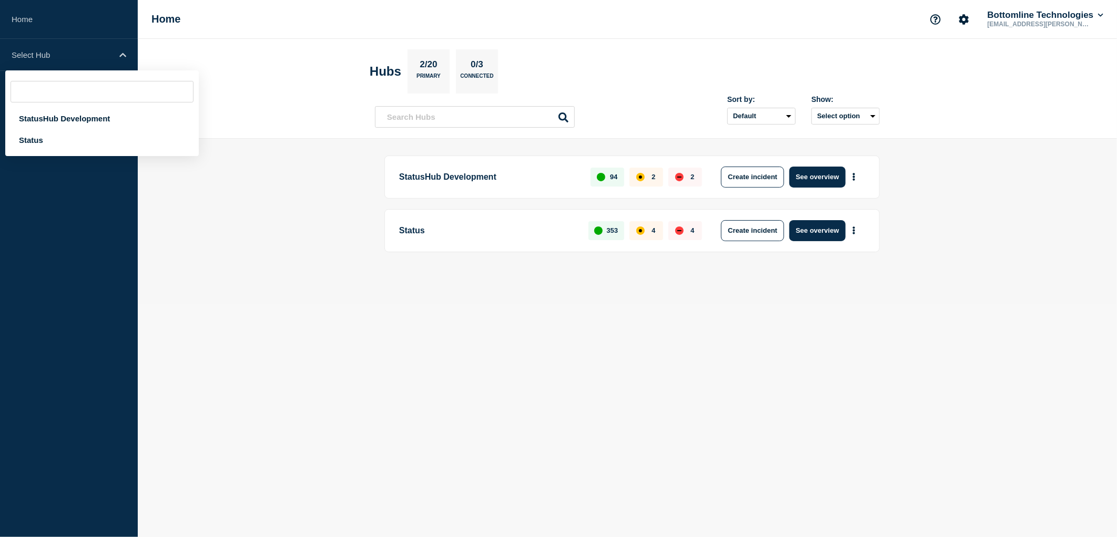
click at [296, 155] on main "StatusHub Development 94 2 2 Create incident See overview Status 353 4 4 Create…" at bounding box center [627, 222] width 979 height 166
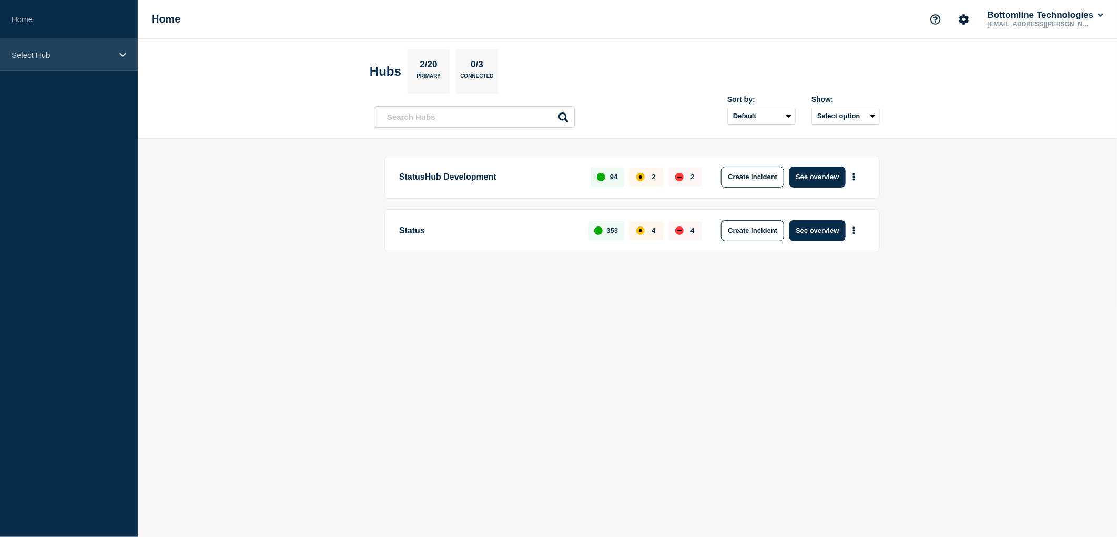
click at [94, 54] on p "Select Hub" at bounding box center [62, 54] width 101 height 9
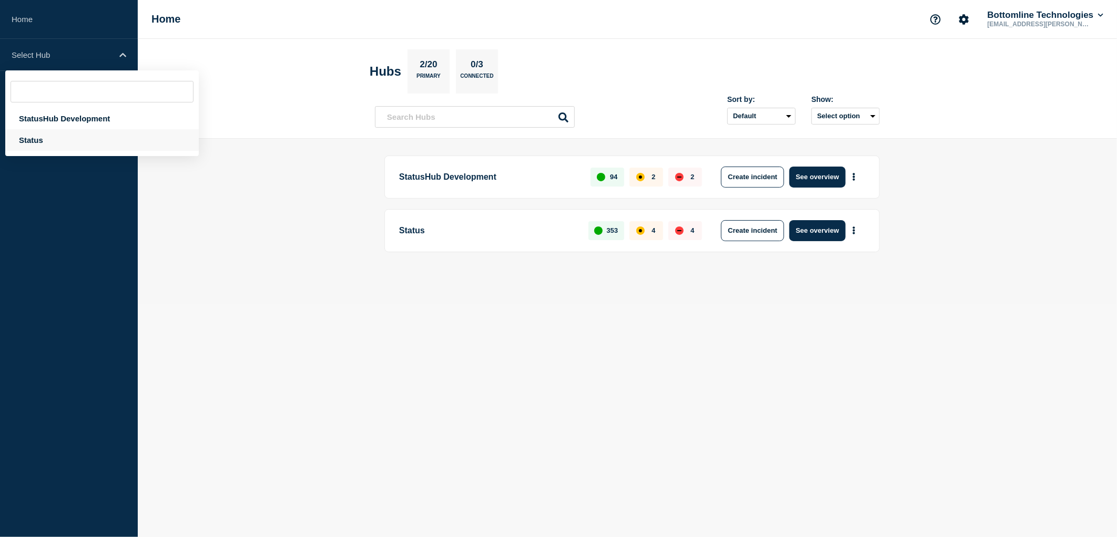
click at [36, 137] on div "Status" at bounding box center [101, 140] width 193 height 22
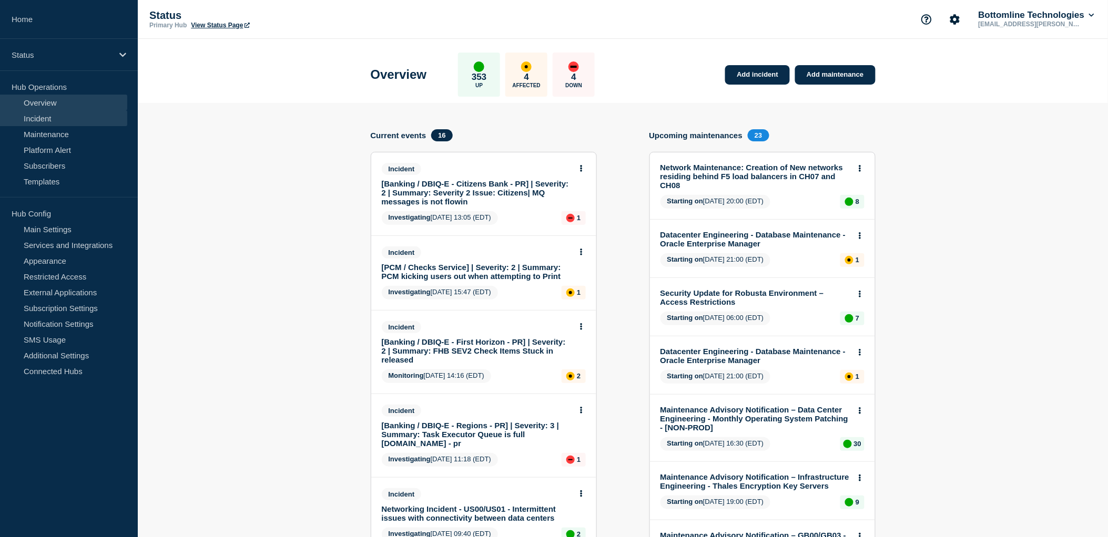
click at [74, 122] on link "Incident" at bounding box center [63, 118] width 127 height 16
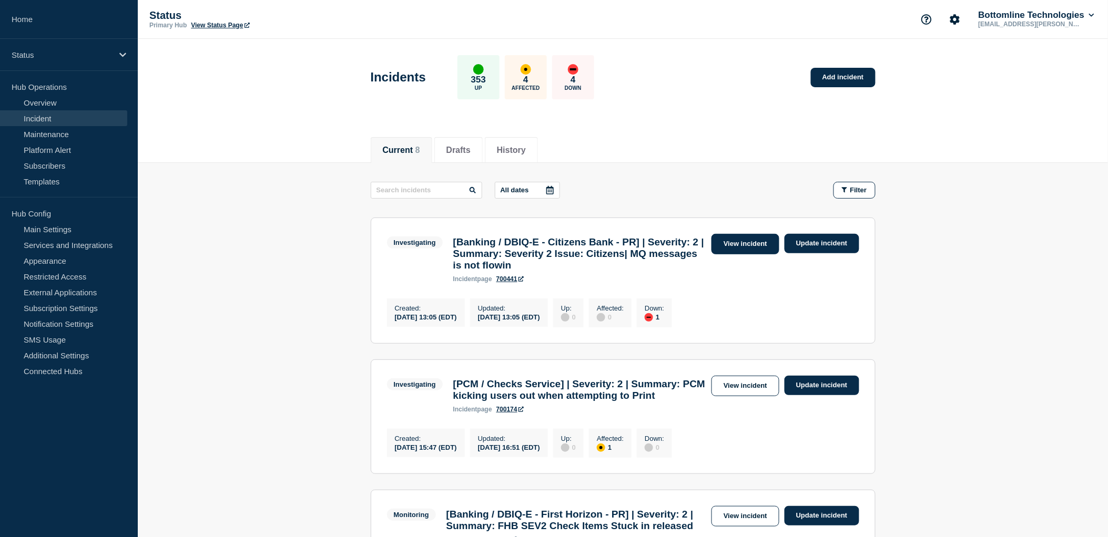
click at [751, 248] on link "View incident" at bounding box center [745, 244] width 68 height 21
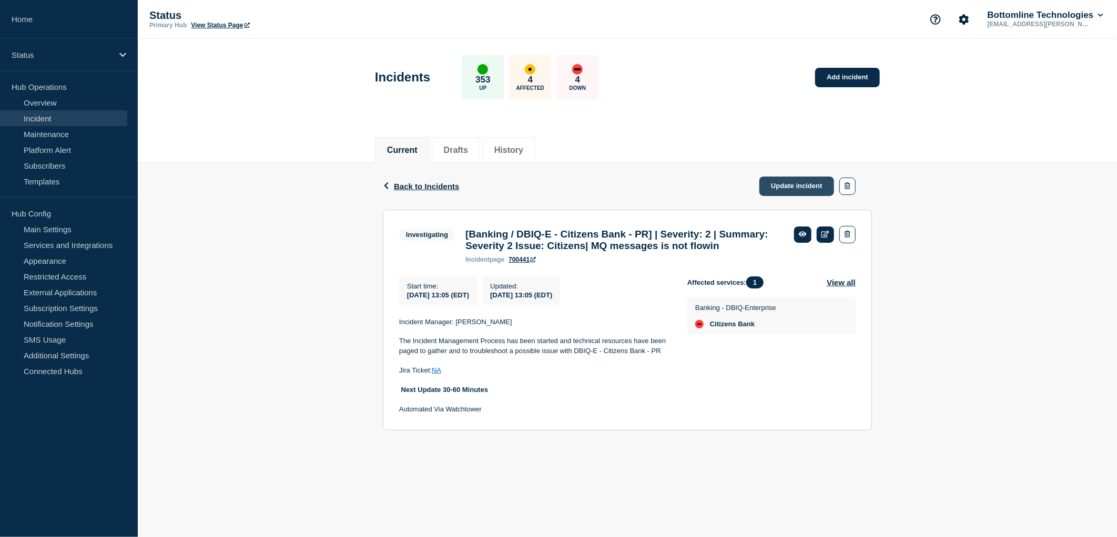
click at [810, 187] on link "Update incident" at bounding box center [796, 186] width 75 height 19
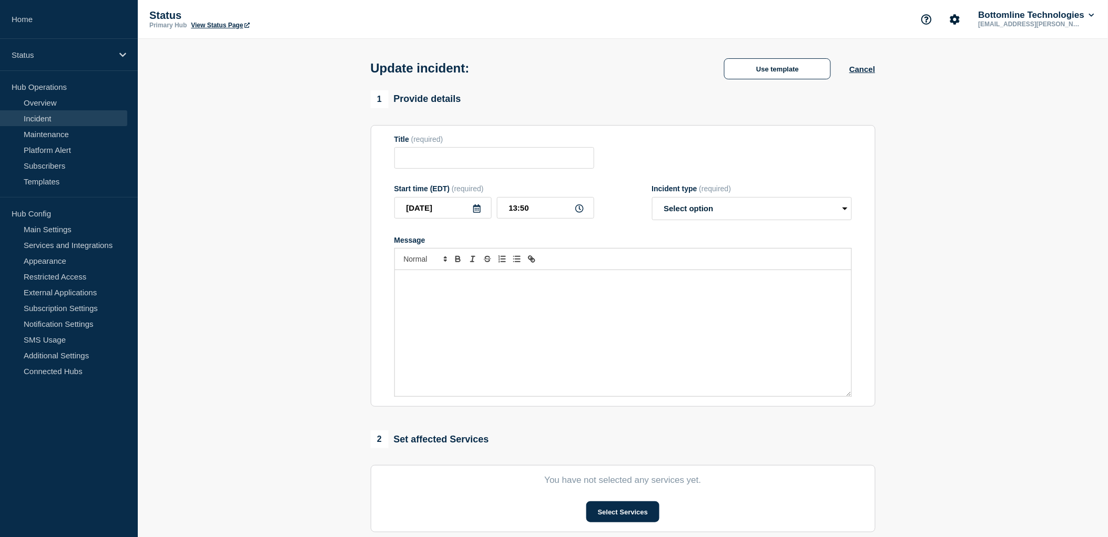
type input "[Banking / DBIQ-E - Citizens Bank - PR] | Severity: 2 | Summary: Severity 2 Iss…"
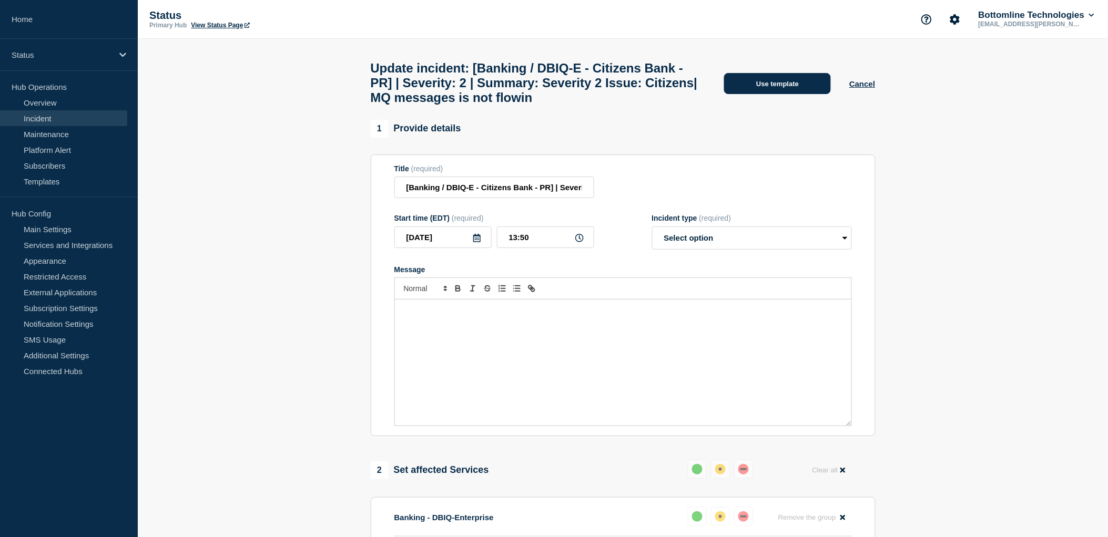
click at [795, 85] on button "Use template" at bounding box center [777, 83] width 107 height 21
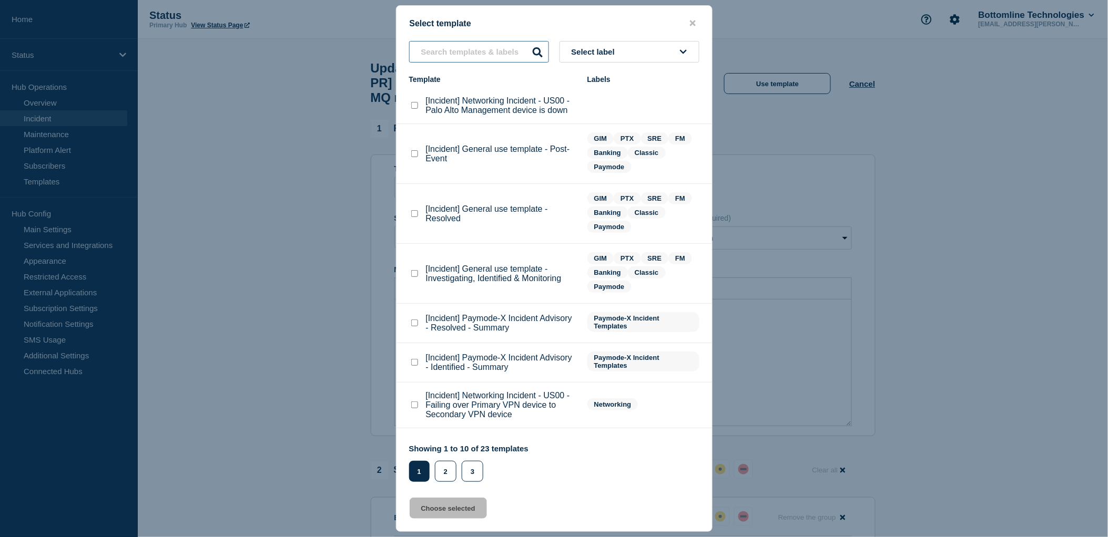
click at [468, 50] on input "text" at bounding box center [479, 52] width 140 height 22
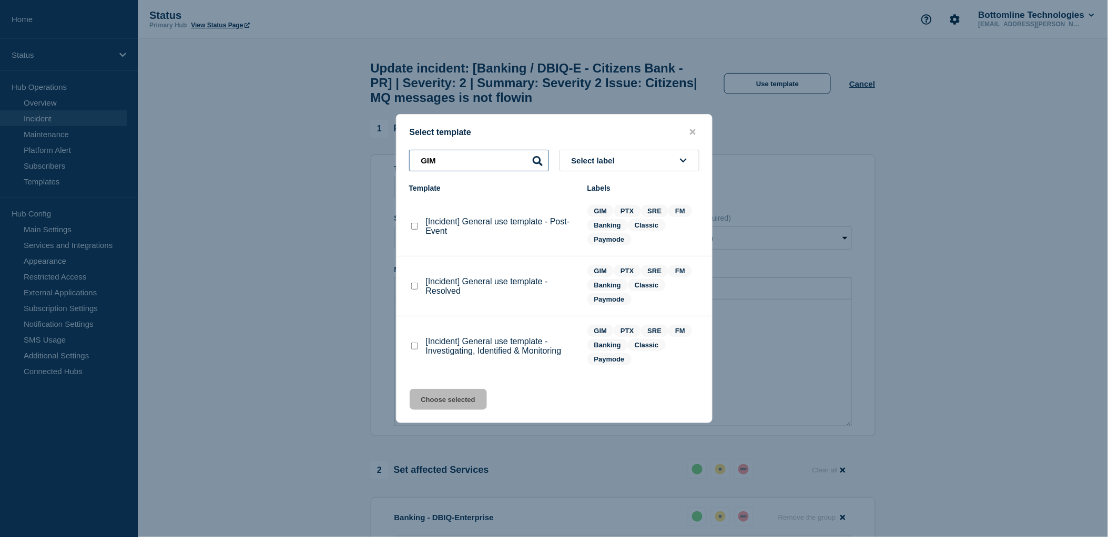
type input "GIM"
click at [413, 346] on checkbox"] "[Incident] General use template - Investigating, Identified & Monitoring checkb…" at bounding box center [414, 346] width 7 height 7
checkbox checkbox"] "true"
click at [464, 403] on button "Choose selected" at bounding box center [448, 399] width 77 height 21
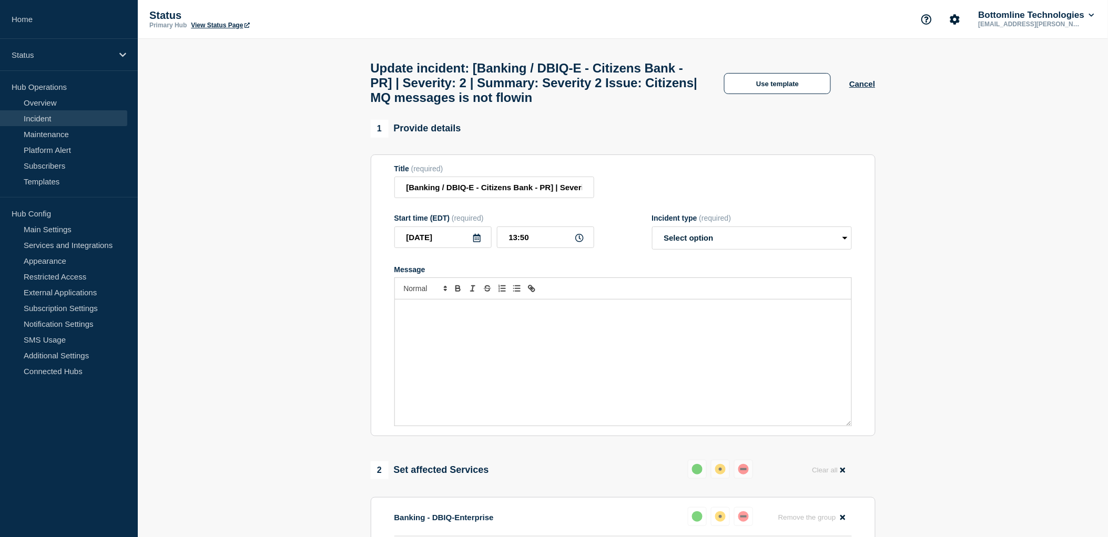
select select "investigating"
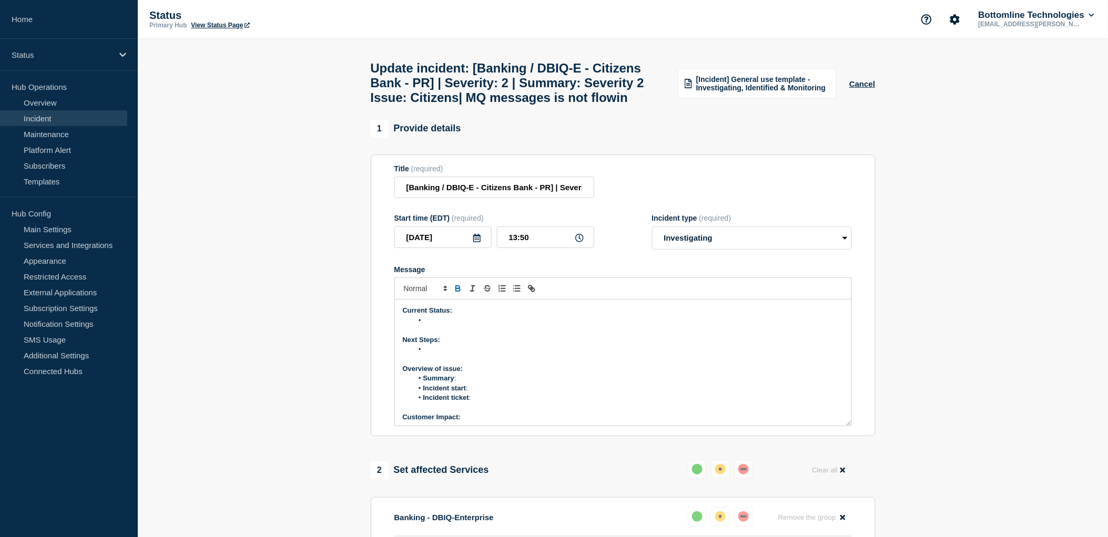
click at [434, 325] on li "Message" at bounding box center [628, 320] width 431 height 9
click at [588, 315] on p "Current Status:" at bounding box center [623, 310] width 441 height 9
click at [587, 325] on li "DevOps has confirmed there is no issue with" at bounding box center [628, 320] width 431 height 9
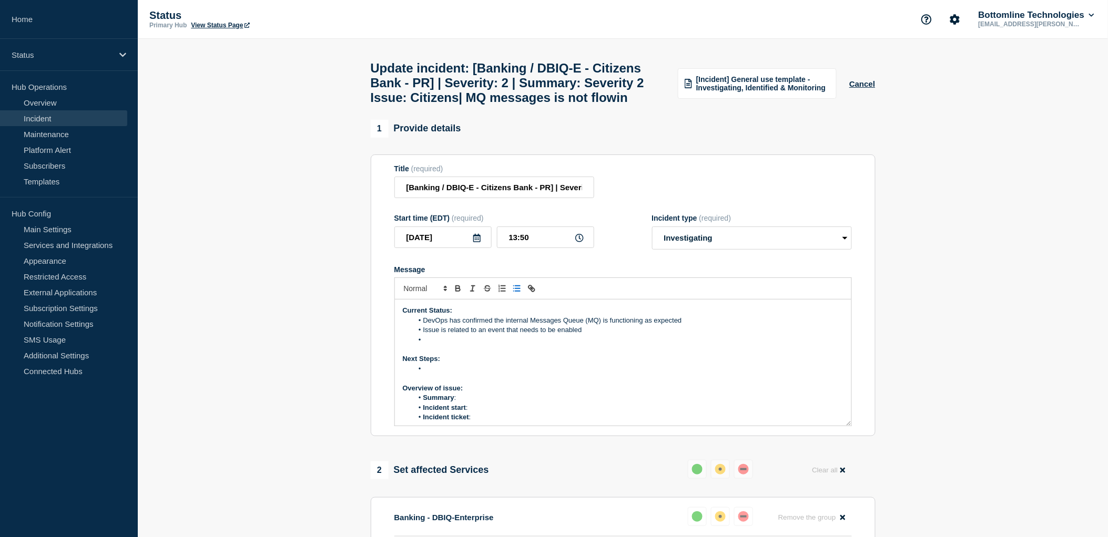
click at [696, 325] on li "DevOps has confirmed the internal Messages Queue (MQ) is functioning as expected" at bounding box center [628, 320] width 431 height 9
click at [533, 198] on input "[Banking / DBIQ-E - Citizens Bank - PR] | Severity: 2 | Summary: Severity 2 Iss…" at bounding box center [494, 188] width 200 height 22
click at [539, 198] on input "[Banking / DBIQ-E - Citizens Bank - PR] | Severity: 2 | Summary: Severity 2 Iss…" at bounding box center [494, 188] width 200 height 22
click at [574, 198] on input "[Banking / DBIQ-E - Citizens Bank - PR] | Severity: 2 | Summary: Severity 2 Iss…" at bounding box center [494, 188] width 200 height 22
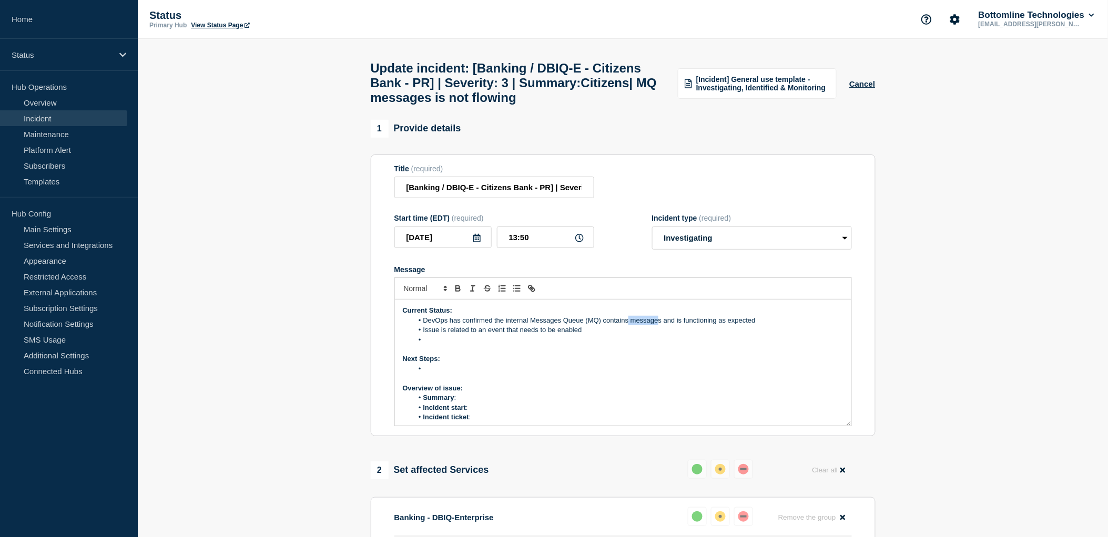
drag, startPoint x: 659, startPoint y: 348, endPoint x: 653, endPoint y: 344, distance: 7.2
click at [636, 325] on li "DevOps has confirmed the internal Messages Queue (MQ) contains messages and is …" at bounding box center [628, 320] width 431 height 9
click at [654, 325] on li "DevOps has confirmed the internal Messages Queue (MQ) contains messages and is …" at bounding box center [628, 320] width 431 height 9
click at [664, 325] on li "DevOps has confirmed the internal Messages Queue (MQ) contains messages and is …" at bounding box center [628, 320] width 431 height 9
drag, startPoint x: 660, startPoint y: 347, endPoint x: 605, endPoint y: 347, distance: 55.7
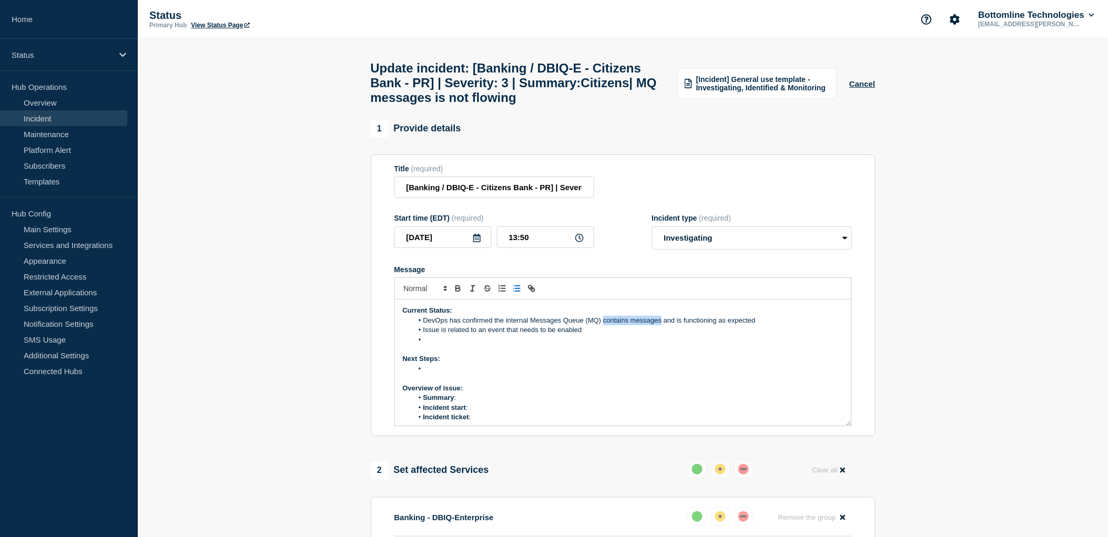
click at [605, 325] on li "DevOps has confirmed the internal Messages Queue (MQ) contains messages and is …" at bounding box center [628, 320] width 431 height 9
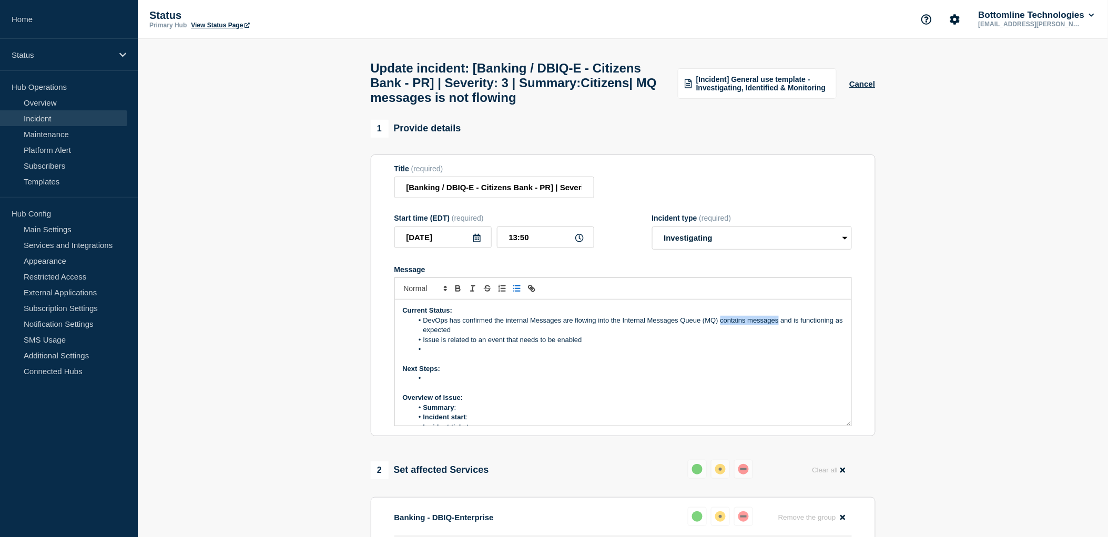
drag, startPoint x: 778, startPoint y: 345, endPoint x: 721, endPoint y: 345, distance: 56.8
click at [721, 335] on li "DevOps has confirmed the internal Messages are flowing into the Internal Messag…" at bounding box center [628, 325] width 431 height 19
click at [585, 335] on li "Issue is related to an event that needs to be enabled" at bounding box center [628, 329] width 431 height 9
click at [434, 345] on li "Message" at bounding box center [628, 339] width 431 height 9
click at [562, 345] on li "Incident has been downgraded to a Severity 3" at bounding box center [628, 339] width 431 height 9
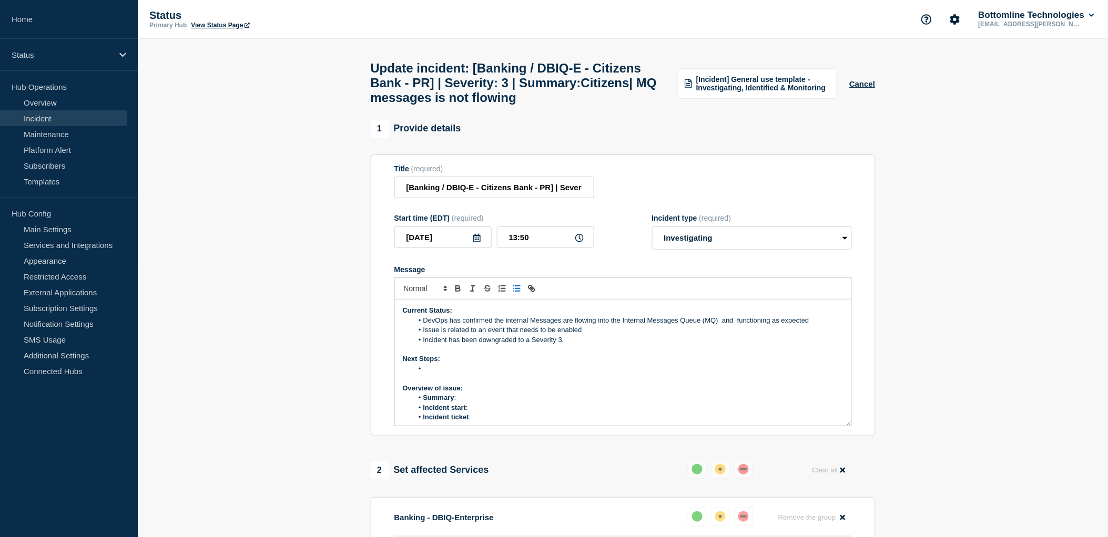
click at [432, 364] on p "Next Steps:" at bounding box center [623, 358] width 441 height 9
click at [433, 374] on li "Message" at bounding box center [628, 368] width 431 height 9
click at [554, 345] on li "Incident has been downgraded to a Severity 3." at bounding box center [628, 339] width 431 height 9
click at [558, 345] on li "Incident has been downgraded to a Severity 3." at bounding box center [628, 339] width 431 height 9
click at [488, 403] on li "Summary :" at bounding box center [628, 397] width 431 height 9
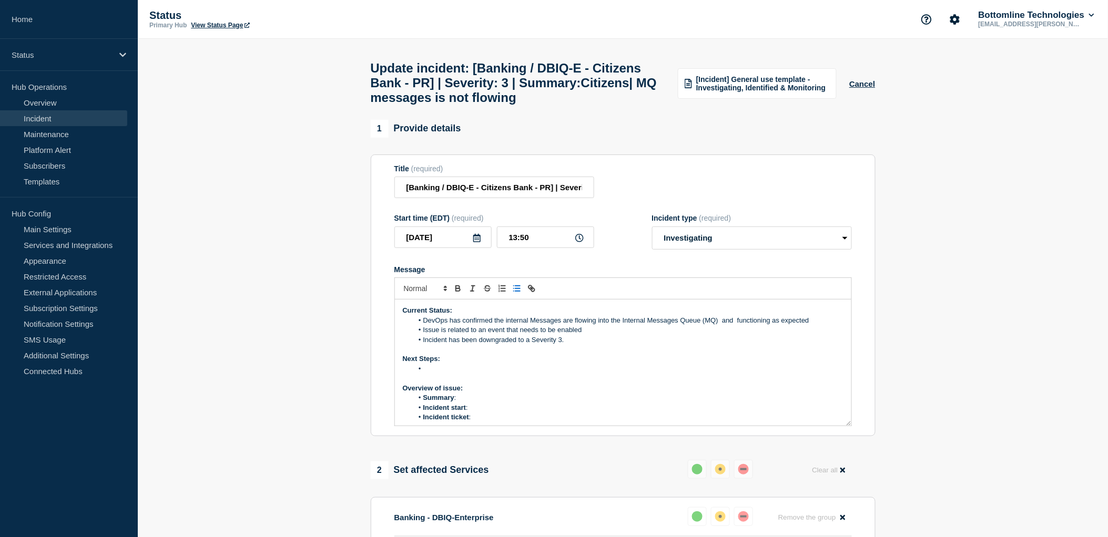
click at [486, 413] on li "Incident start :" at bounding box center [628, 407] width 431 height 9
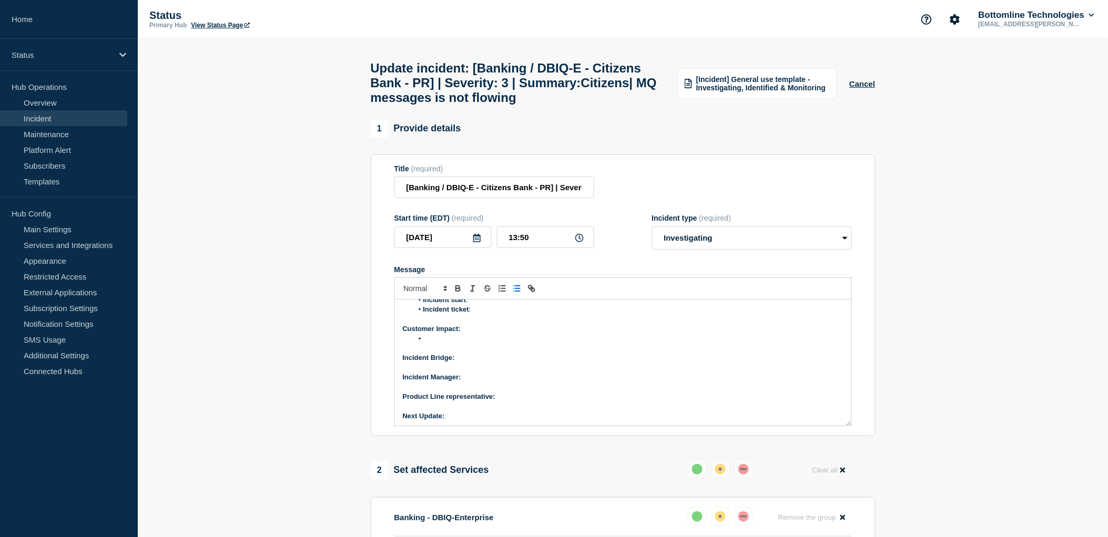
scroll to position [109, 0]
click at [442, 343] on li "Message" at bounding box center [628, 337] width 431 height 9
click at [489, 391] on p "Message" at bounding box center [623, 386] width 441 height 9
click at [482, 381] on p "Incident Manager:" at bounding box center [623, 376] width 441 height 9
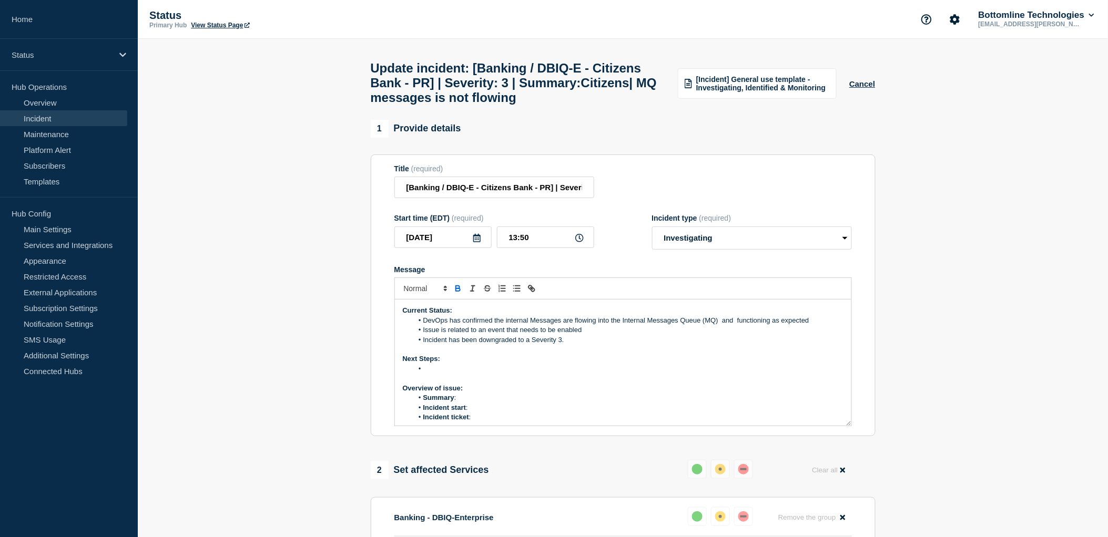
click at [469, 374] on li "Message" at bounding box center [628, 368] width 431 height 9
click at [588, 335] on li "Issue is related to an event that needs to be enabled" at bounding box center [628, 329] width 431 height 9
click at [505, 374] on li "Support teams to enable" at bounding box center [628, 368] width 431 height 9
click at [471, 403] on li "Summary :" at bounding box center [628, 397] width 431 height 9
drag, startPoint x: 500, startPoint y: 107, endPoint x: 594, endPoint y: 138, distance: 99.1
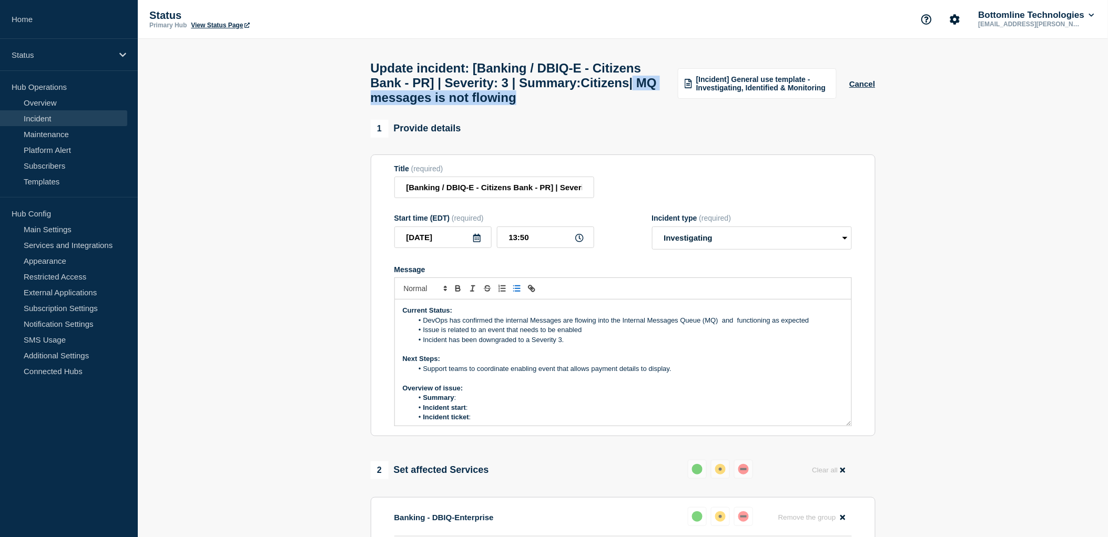
click at [594, 120] on div "Update incident: [Banking / DBIQ-E - Citizens Bank - PR] | Severity: 3 | Summar…" at bounding box center [623, 79] width 528 height 81
drag, startPoint x: 436, startPoint y: 103, endPoint x: 572, endPoint y: 129, distance: 138.1
click at [572, 105] on h1 "Update incident: [Banking / DBIQ-E - Citizens Bank - PR] | Severity: 3 | Summar…" at bounding box center [518, 83] width 295 height 44
copy h1 ":Citizens| MQ messages is not flowing"
click at [463, 403] on li "Summary :" at bounding box center [628, 397] width 431 height 9
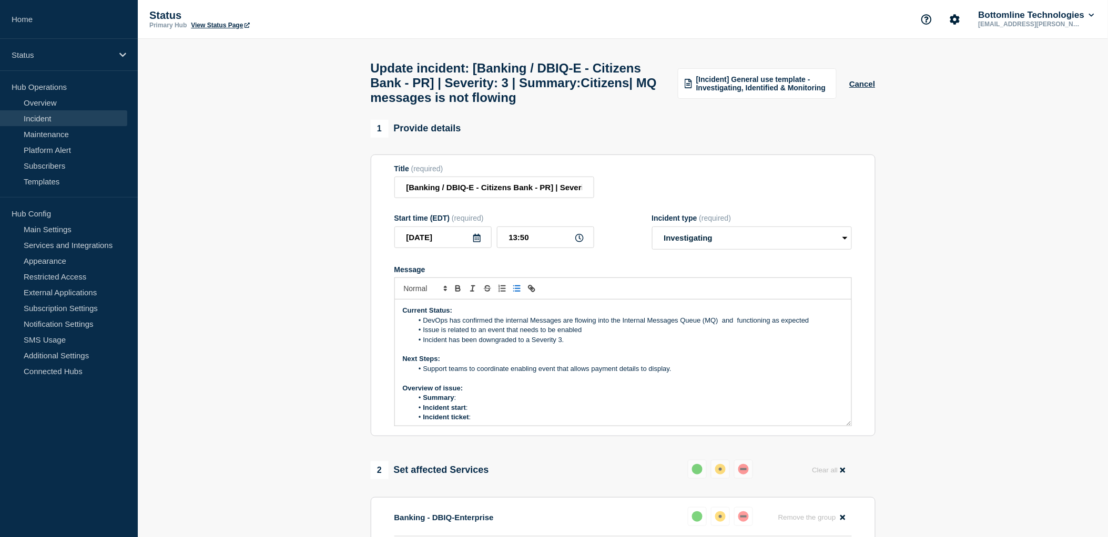
click at [465, 403] on li "Summary :" at bounding box center [628, 397] width 431 height 9
click at [464, 403] on li "Summary : :Citizens| MQ messages is not flowing" at bounding box center [628, 397] width 431 height 9
click at [482, 413] on li "Incident start : 12:21 PM ET" at bounding box center [628, 407] width 431 height 9
click at [481, 422] on li "Incident ticket :" at bounding box center [628, 417] width 431 height 9
click at [489, 422] on li "Incident ticket :" at bounding box center [628, 417] width 431 height 9
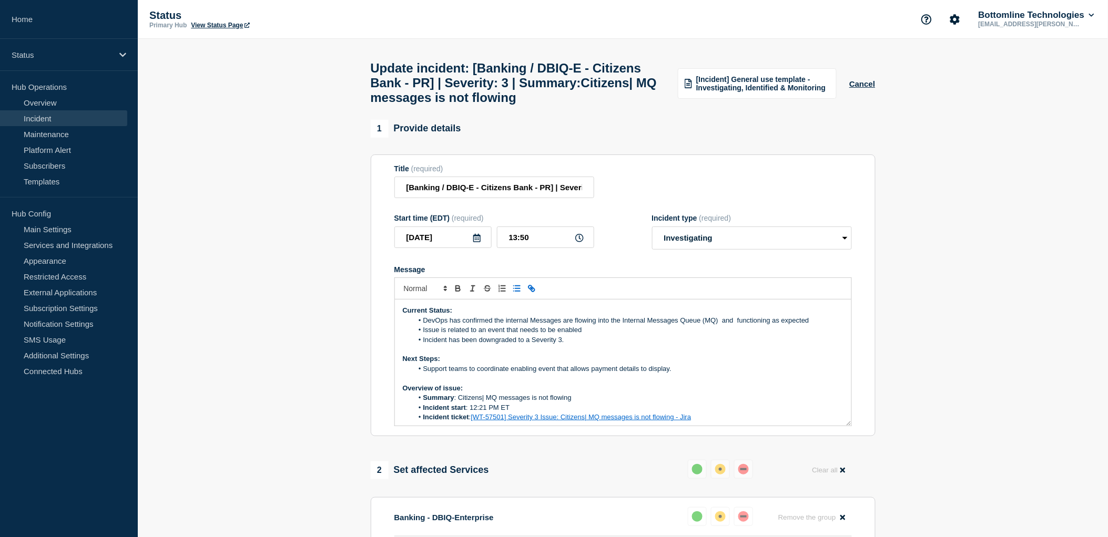
click at [700, 422] on li "Incident ticket : [WT-57501] Severity 3 Issue: Citizens| MQ messages is not flo…" at bounding box center [628, 417] width 431 height 9
click at [701, 422] on li "Incident ticket : [WT-57501] Severity 3 Issue: Citizens| MQ messages is not flo…" at bounding box center [628, 417] width 431 height 9
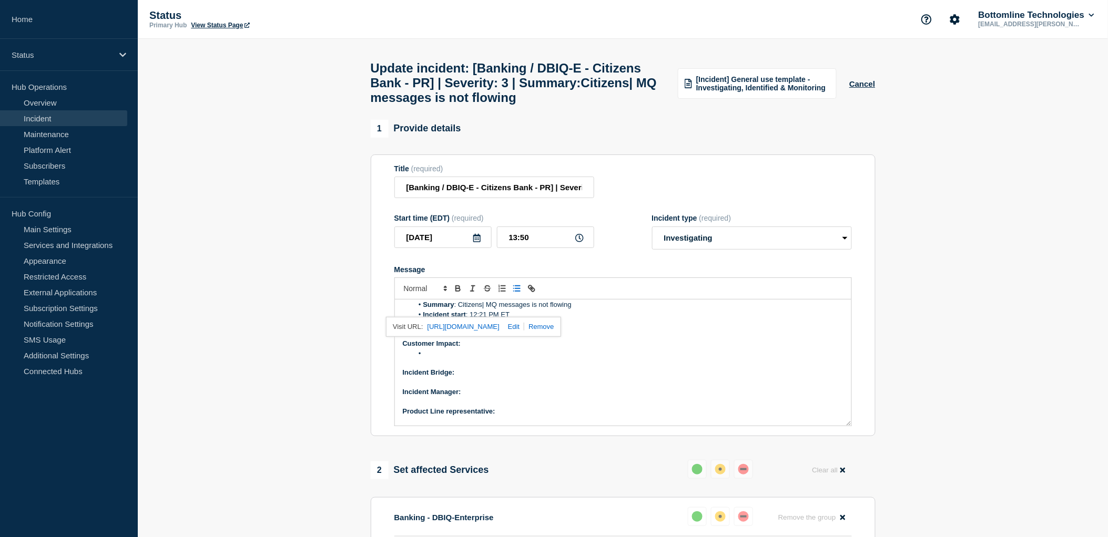
scroll to position [109, 0]
click at [548, 381] on p "Incident Manager:" at bounding box center [623, 376] width 441 height 9
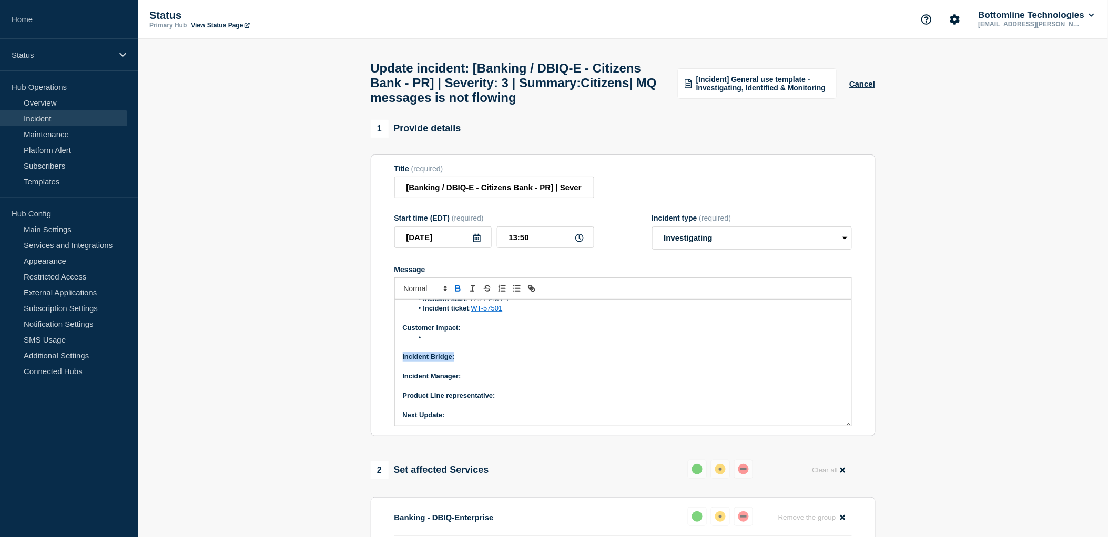
drag, startPoint x: 468, startPoint y: 381, endPoint x: 407, endPoint y: 363, distance: 63.5
click at [397, 383] on div "Current Status: DevOps has confirmed the internal Messages are flowing into the…" at bounding box center [623, 363] width 456 height 126
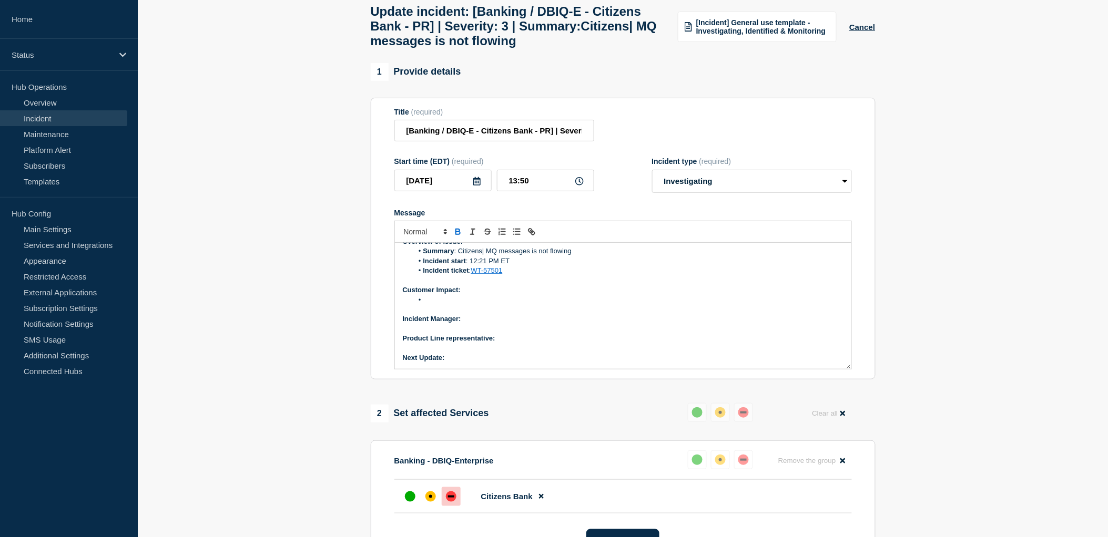
scroll to position [0, 0]
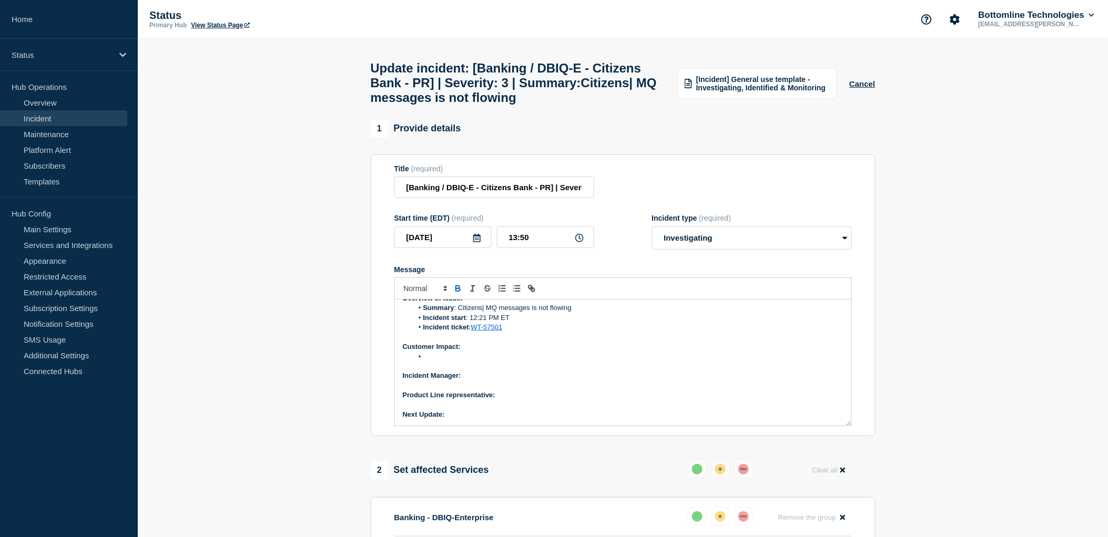
click at [434, 362] on li "Message" at bounding box center [628, 356] width 431 height 9
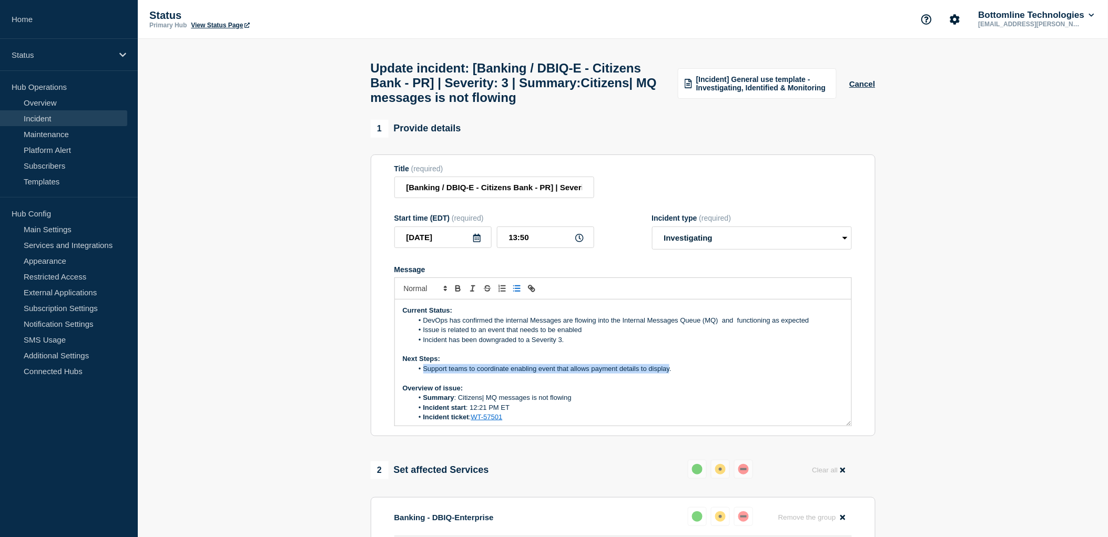
copy li "Support teams to coordinate enabling event that allows payment details to displ…"
drag, startPoint x: 421, startPoint y: 396, endPoint x: 665, endPoint y: 400, distance: 244.5
click at [670, 374] on li "Support teams to coordinate enabling event that allows payment details to displ…" at bounding box center [628, 368] width 431 height 9
click at [721, 383] on p "Message" at bounding box center [623, 378] width 441 height 9
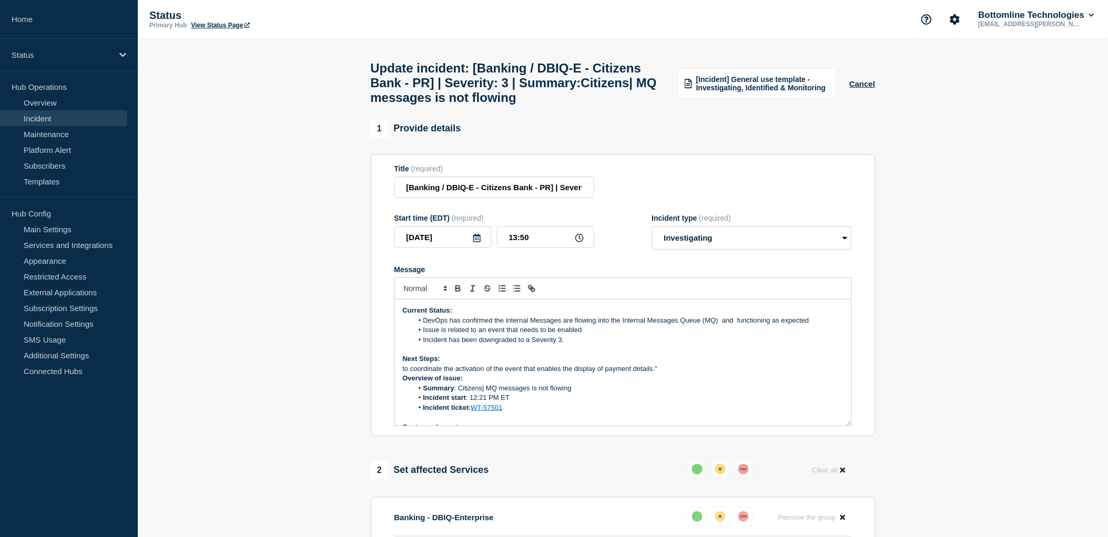
drag, startPoint x: 698, startPoint y: 403, endPoint x: 515, endPoint y: 412, distance: 183.2
click at [438, 374] on p "to coordinate the activation of the event that enables the display of payment d…" at bounding box center [623, 368] width 441 height 9
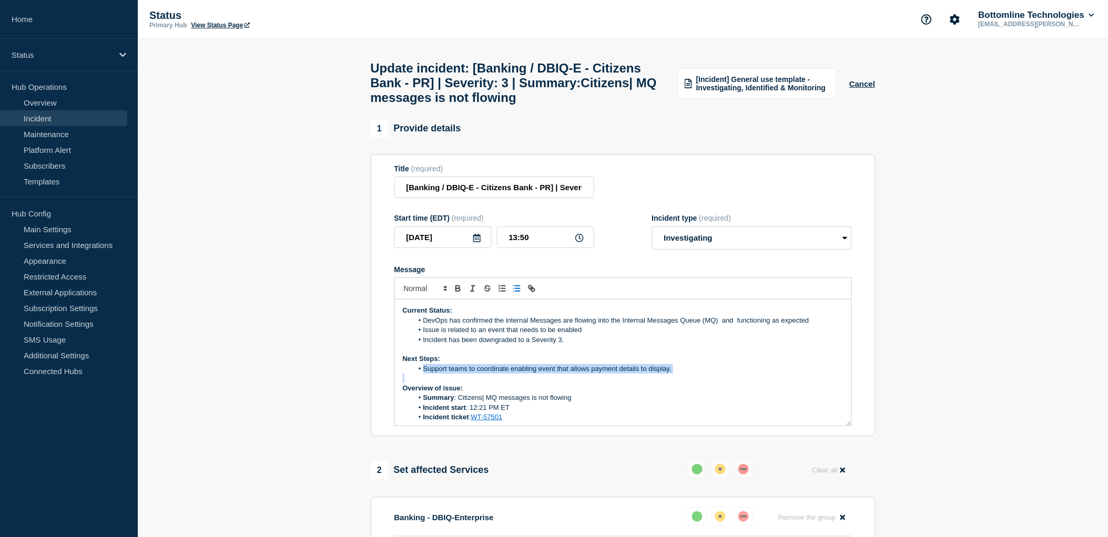
click at [802, 383] on p "Message" at bounding box center [623, 378] width 441 height 9
click at [708, 374] on li "Support teams to coordinate enabling event that allows payment details to displ…" at bounding box center [628, 368] width 431 height 9
click at [423, 374] on span "Message" at bounding box center [423, 368] width 0 height 9
click at [685, 374] on li "to coordinate the activation of the event that enables the display of payment d…" at bounding box center [628, 368] width 431 height 9
drag, startPoint x: 739, startPoint y: 347, endPoint x: 747, endPoint y: 344, distance: 8.7
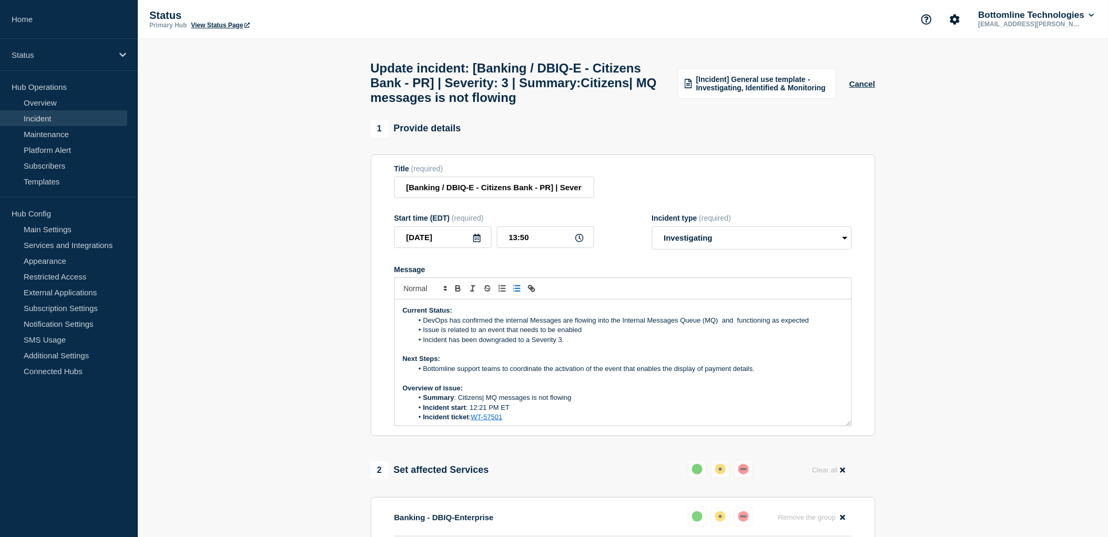
click at [739, 325] on li "DevOps has confirmed the internal Messages are flowing into the Internal Messag…" at bounding box center [628, 320] width 431 height 9
drag, startPoint x: 806, startPoint y: 347, endPoint x: 293, endPoint y: 349, distance: 513.6
click at [293, 349] on section "1 Provide details Title (required) [Banking / DBIQ-E - Citizens Bank - PR] | Se…" at bounding box center [623, 491] width 970 height 742
copy li "DevOps has confirmed the internal Messages are flowing into the Internal Messag…"
click at [543, 374] on li "Bottomline support teams to coordinate the activation of the event that enables…" at bounding box center [628, 368] width 431 height 9
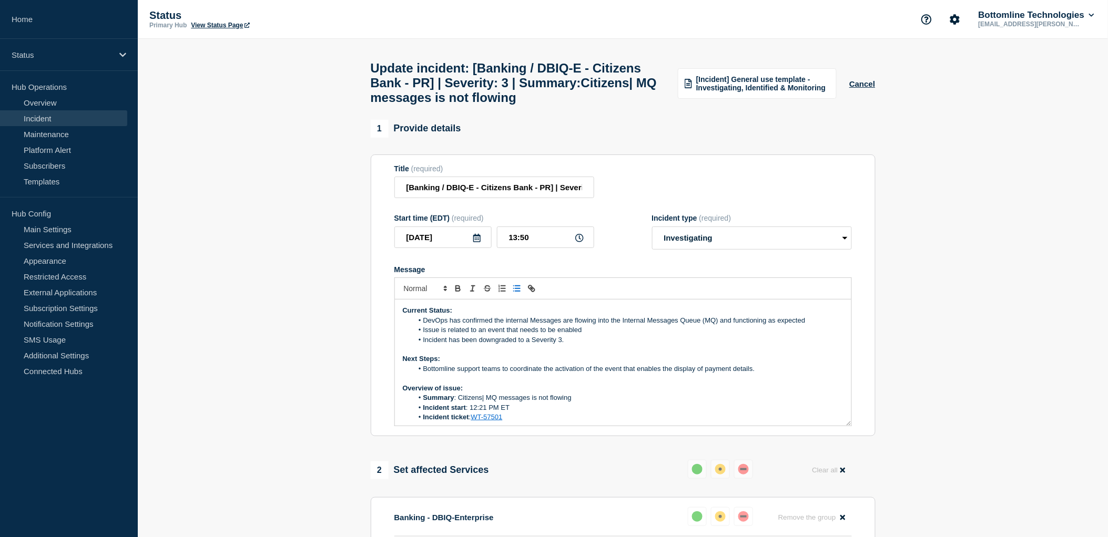
click at [774, 374] on li "Bottomline support teams to coordinate the activation of the event that enables…" at bounding box center [628, 368] width 431 height 9
click at [533, 364] on p "Next Steps:" at bounding box center [623, 358] width 441 height 9
click at [535, 374] on li "Bottomline support teams to coordinate the activation of the event that enables…" at bounding box center [628, 368] width 431 height 9
click at [596, 383] on p "Message" at bounding box center [623, 378] width 441 height 9
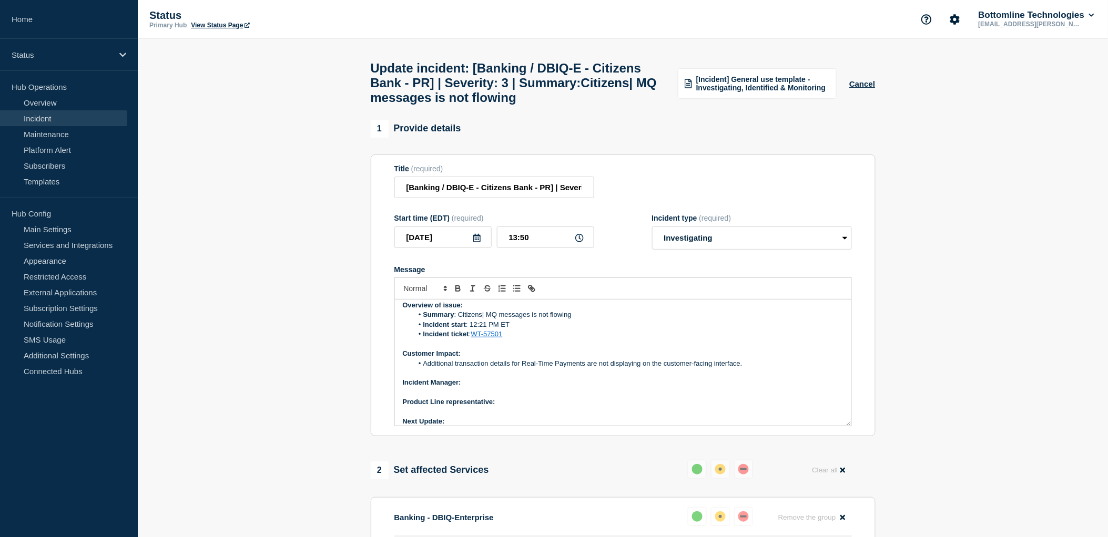
scroll to position [90, 0]
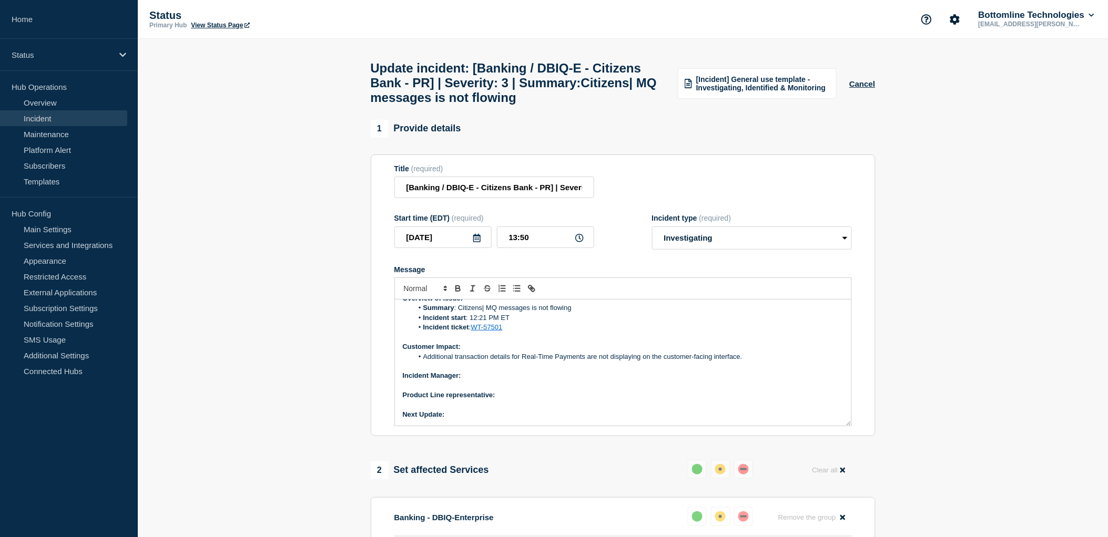
click at [752, 362] on li "Additional transaction details for Real-Time Payments are not displaying on the…" at bounding box center [628, 356] width 431 height 9
click at [538, 372] on li "Additional transaction details for Real-Time Payments are not displaying on the…" at bounding box center [628, 361] width 431 height 19
click at [489, 391] on p "Incident Manager:" at bounding box center [623, 385] width 441 height 9
click at [503, 410] on p "Product Line representative:" at bounding box center [623, 405] width 441 height 9
click at [472, 391] on p "Incident Manager:" at bounding box center [623, 385] width 441 height 9
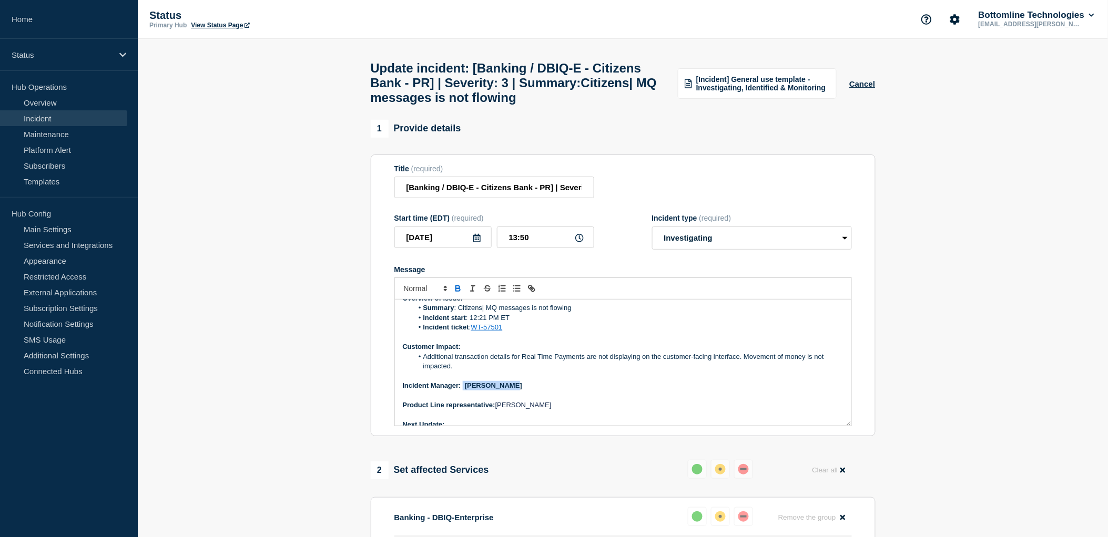
drag, startPoint x: 463, startPoint y: 414, endPoint x: 515, endPoint y: 413, distance: 52.6
click at [515, 391] on p "Incident Manager: [PERSON_NAME]" at bounding box center [623, 385] width 441 height 9
click at [459, 291] on icon "Toggle bold text" at bounding box center [458, 290] width 4 height 3
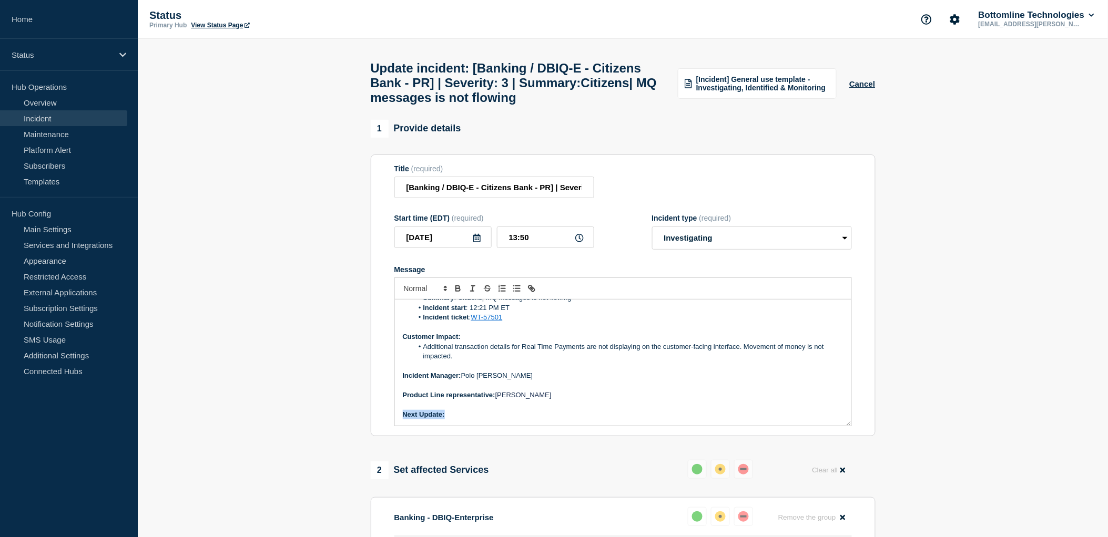
drag, startPoint x: 460, startPoint y: 449, endPoint x: 395, endPoint y: 442, distance: 66.1
click at [395, 426] on div "Current Status: DevOps has confirmed the internal Messages are flowing into the…" at bounding box center [623, 363] width 456 height 126
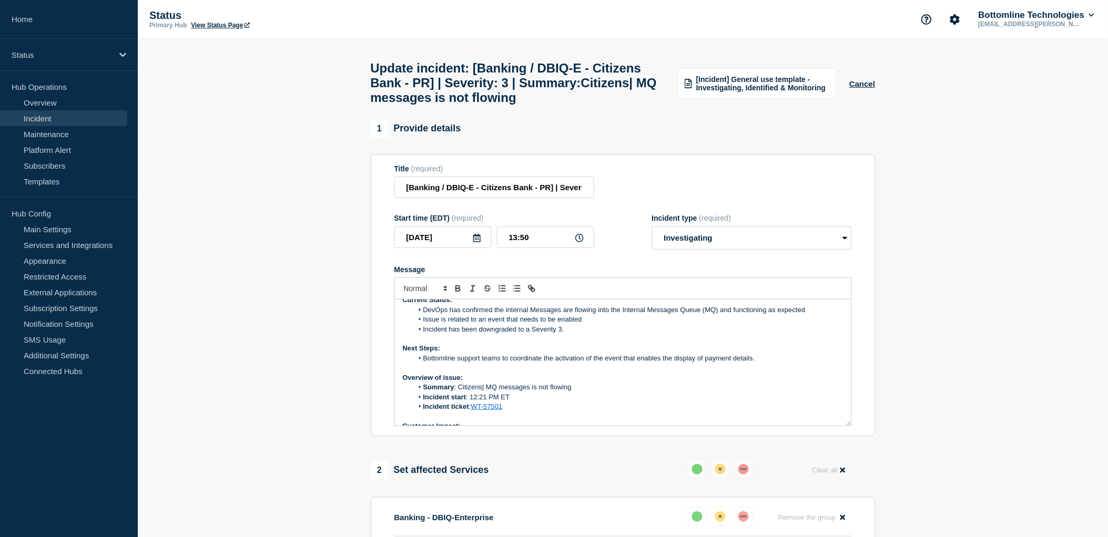
scroll to position [0, 0]
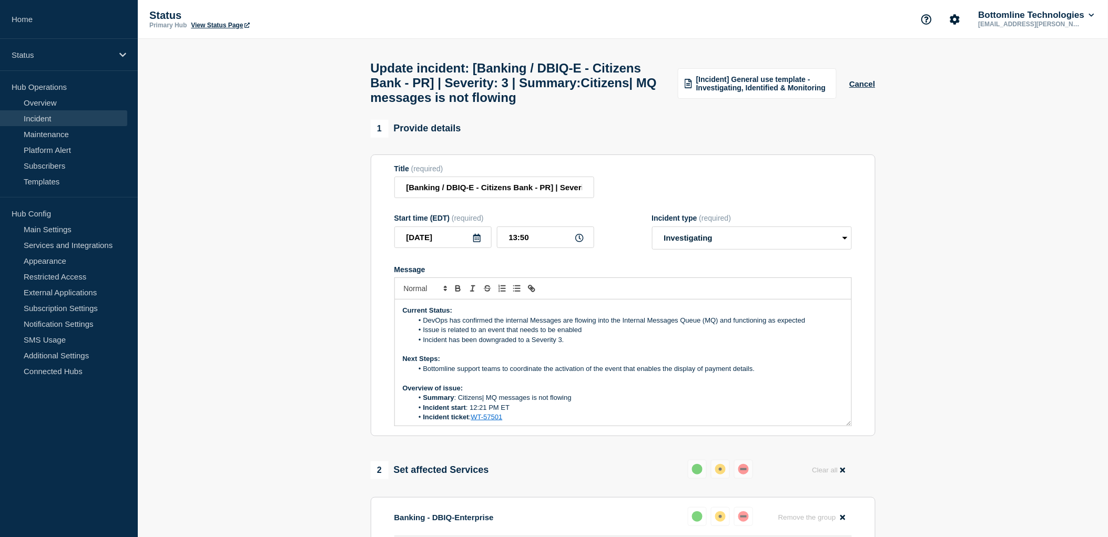
click at [492, 403] on li "Summary : Citizens| MQ messages is not flowing" at bounding box center [628, 397] width 431 height 9
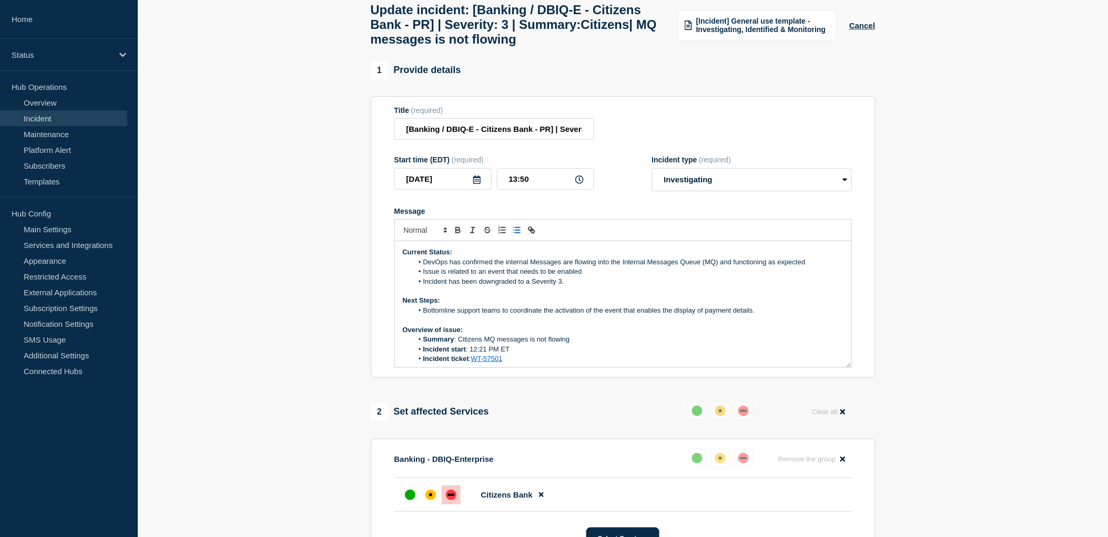
drag, startPoint x: 511, startPoint y: 338, endPoint x: 533, endPoint y: 333, distance: 22.2
click at [513, 315] on li "Bottomline support teams to coordinate the activation of the event that enables…" at bounding box center [628, 310] width 431 height 9
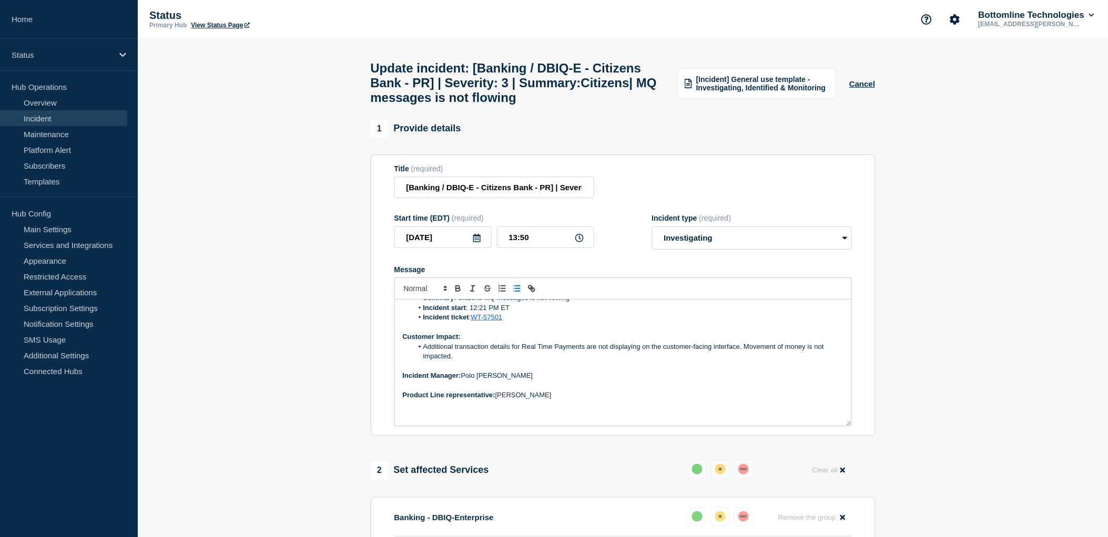
click at [613, 101] on h1 "Update incident: [Banking / DBIQ-E - Citizens Bank - PR] | Severity: 3 | Summar…" at bounding box center [518, 83] width 295 height 44
click at [526, 198] on input "[Banking / DBIQ-E - Citizens Bank - PR] | Severity: 3 | Summary:Citizens| MQ me…" at bounding box center [494, 188] width 200 height 22
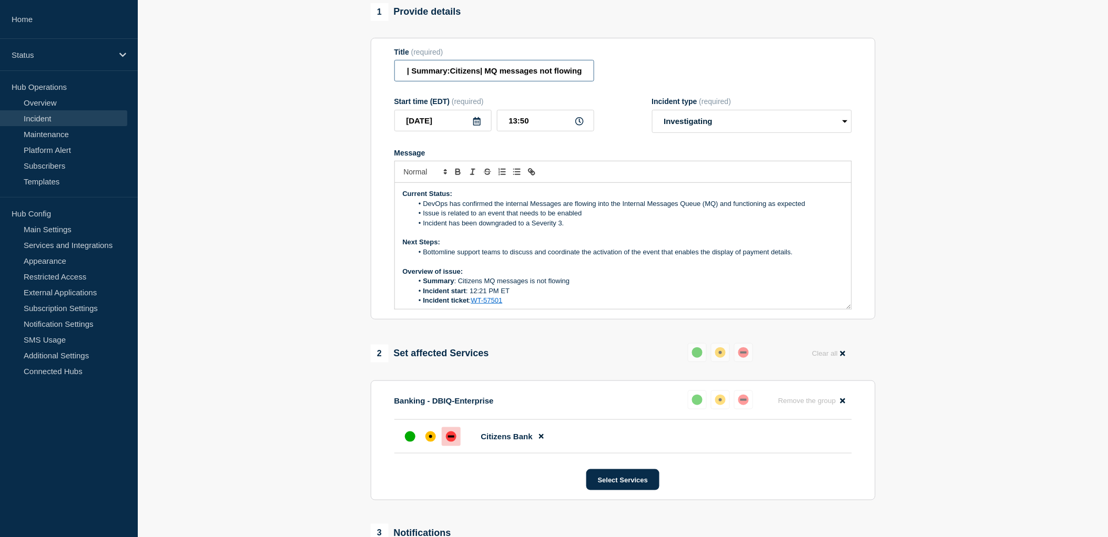
type input "[Banking / DBIQ-E - Citizens Bank - PR] | Severity: 3 | Summary:Citizens| MQ me…"
click at [539, 286] on li "Summary : Citizens MQ messages is not flowing" at bounding box center [628, 281] width 431 height 9
click at [571, 286] on li "Summary : Citizens MQ messages not flowing" at bounding box center [628, 281] width 431 height 9
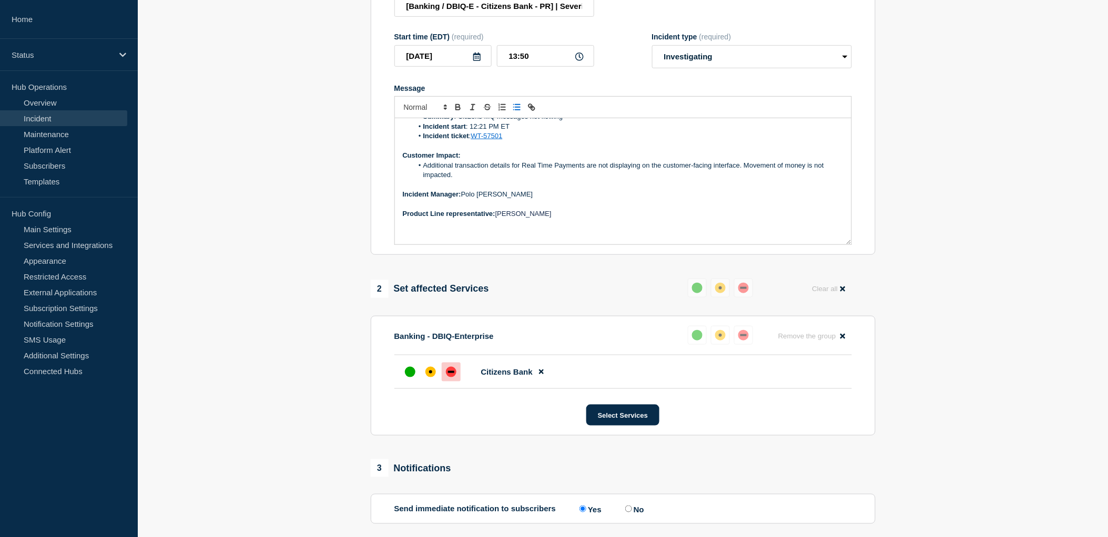
scroll to position [350, 0]
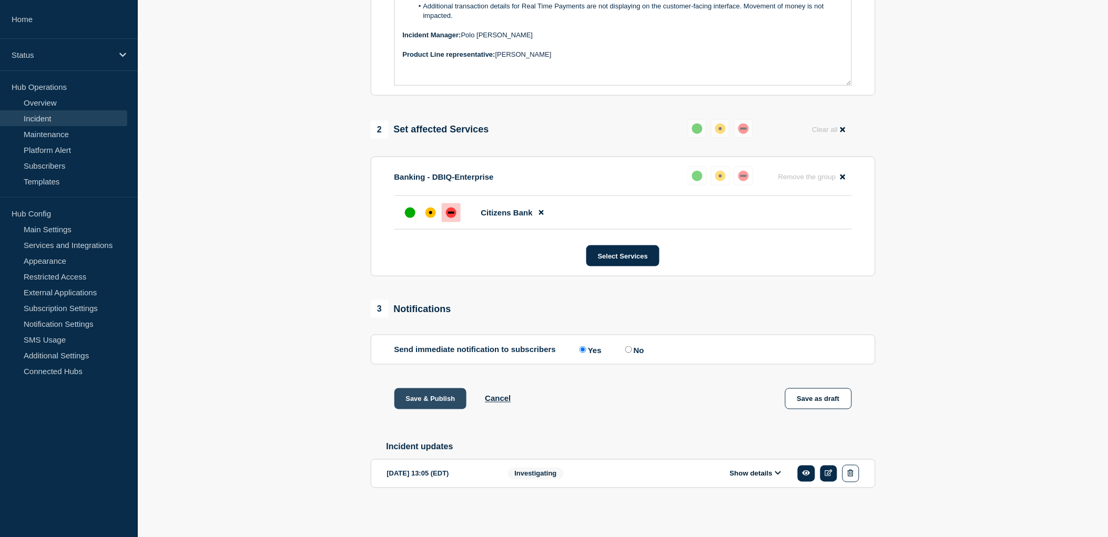
click at [442, 410] on button "Save & Publish" at bounding box center [430, 398] width 73 height 21
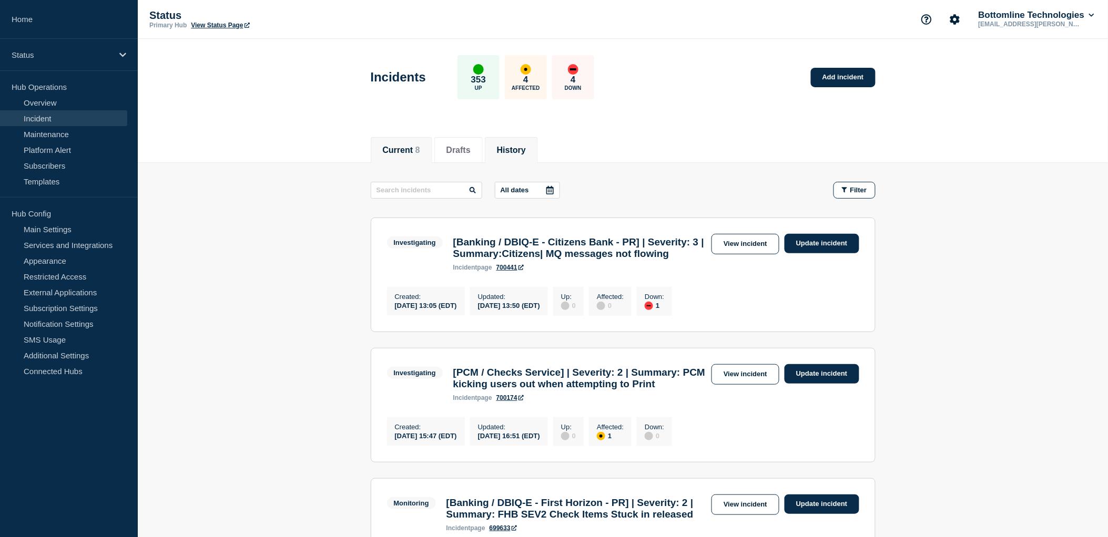
click at [521, 146] on button "History" at bounding box center [511, 150] width 29 height 9
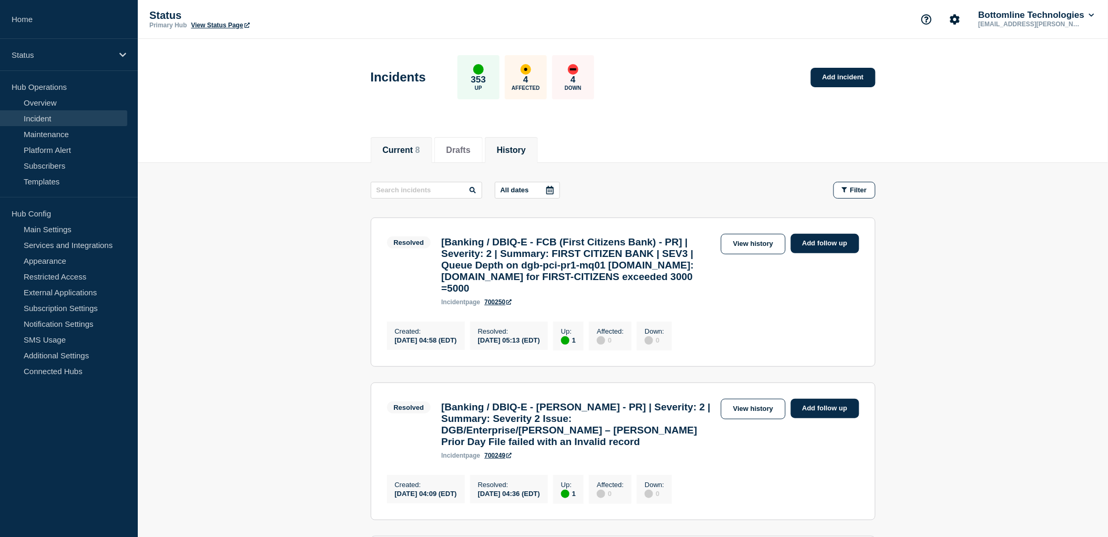
click at [398, 146] on button "Current 8" at bounding box center [401, 150] width 37 height 9
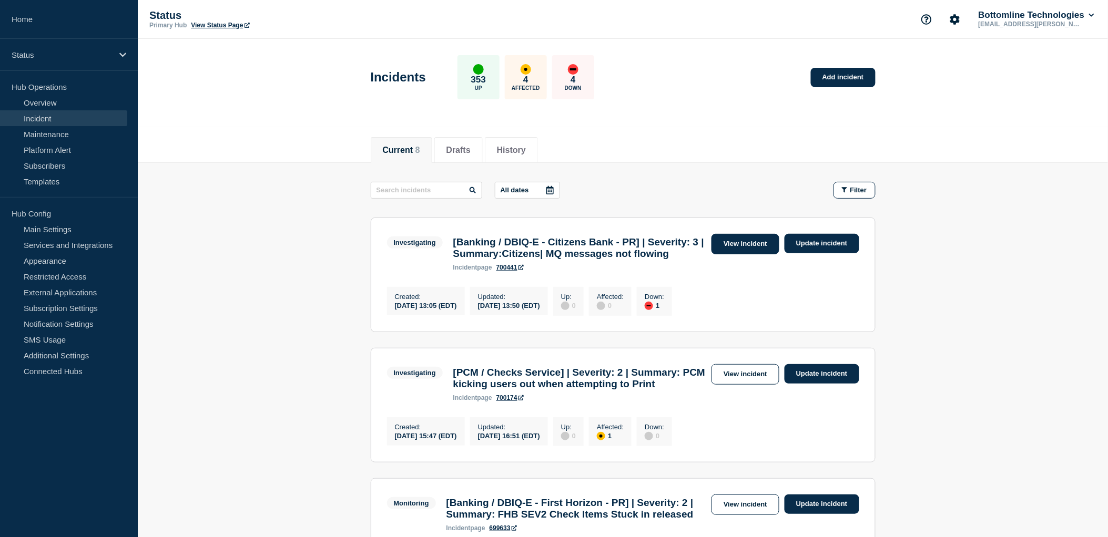
click at [734, 248] on link "View incident" at bounding box center [745, 244] width 68 height 21
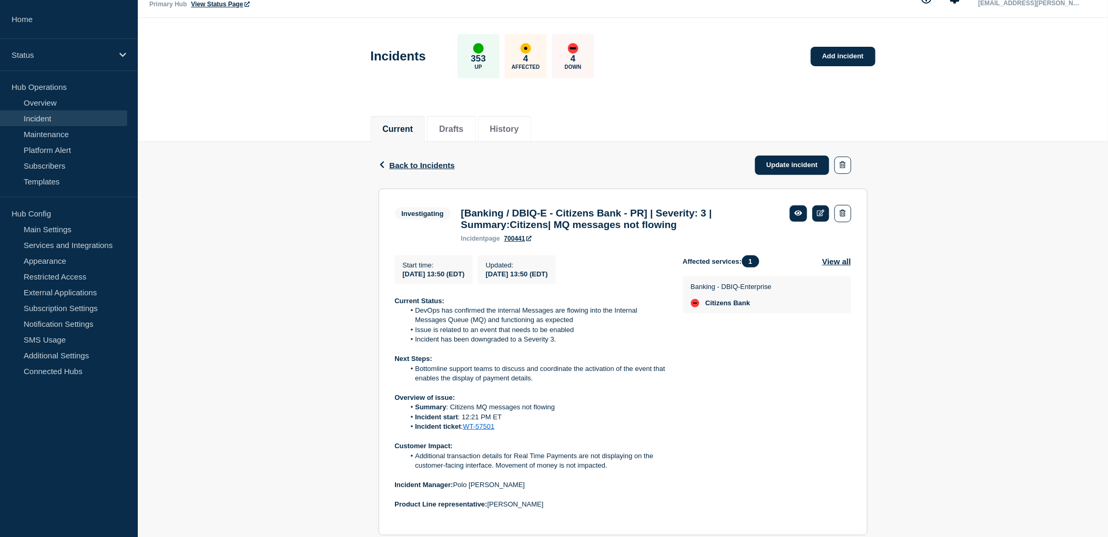
scroll to position [138, 0]
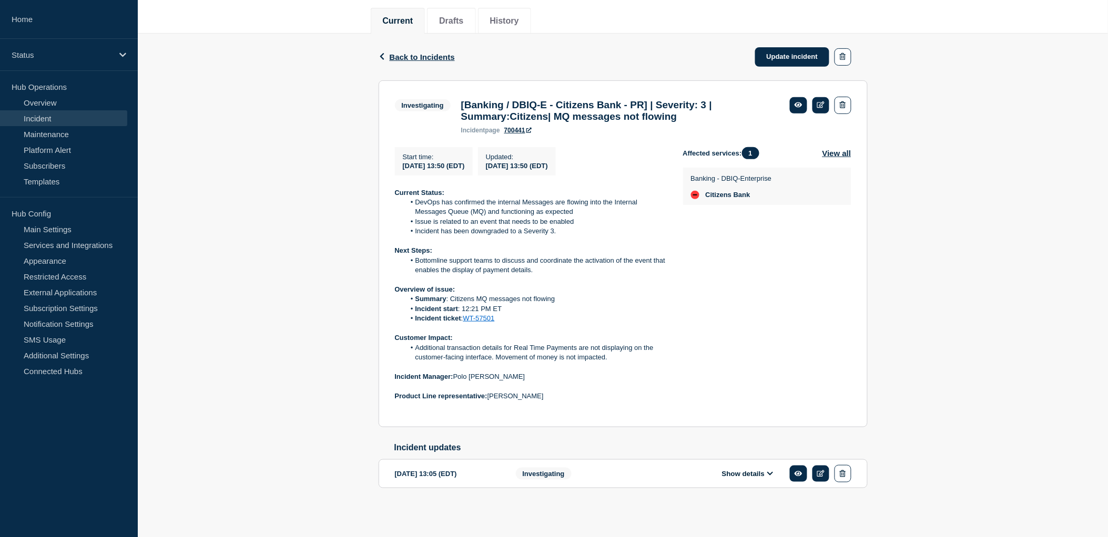
click at [764, 477] on button "Show details" at bounding box center [748, 473] width 58 height 9
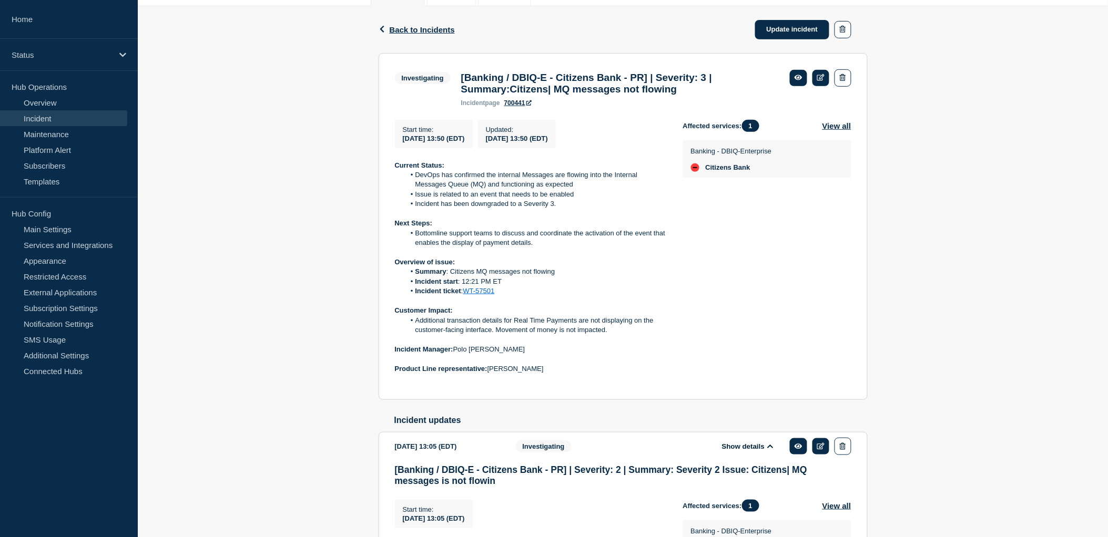
scroll to position [0, 0]
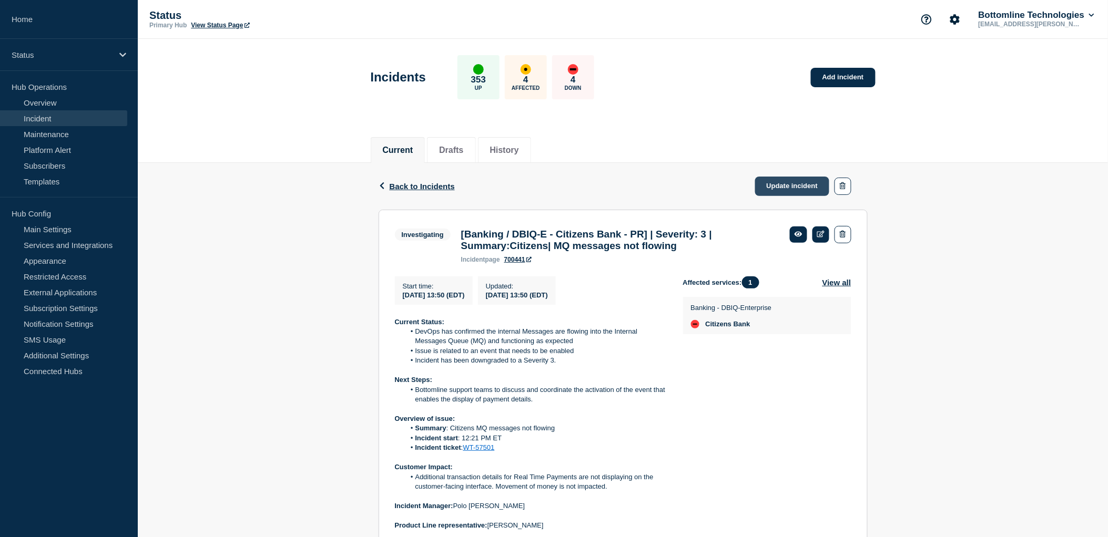
click at [778, 179] on link "Update incident" at bounding box center [792, 186] width 75 height 19
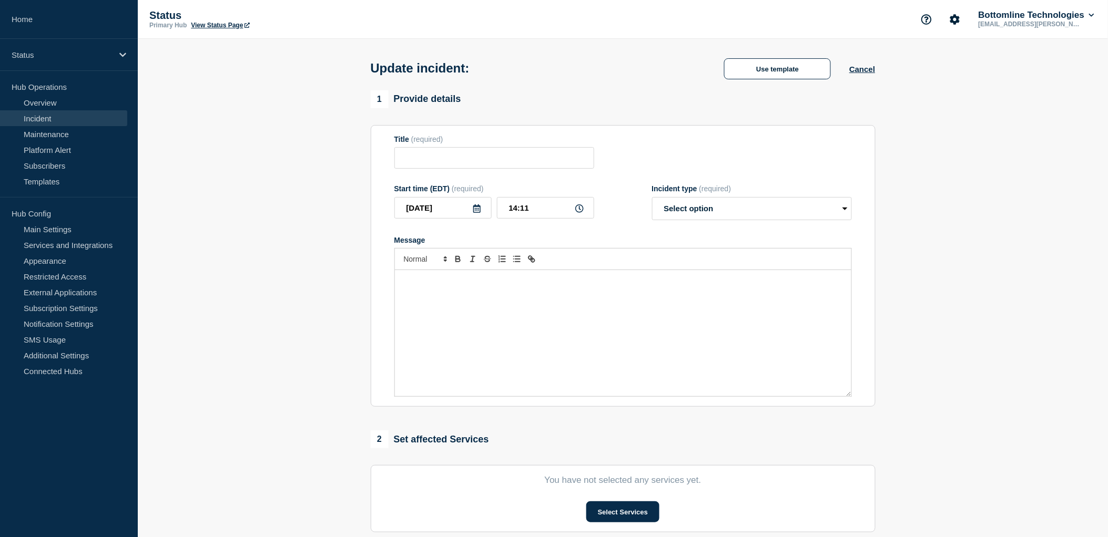
type input "[Banking / DBIQ-E - Citizens Bank - PR] | Severity: 3 | Summary:Citizens| MQ me…"
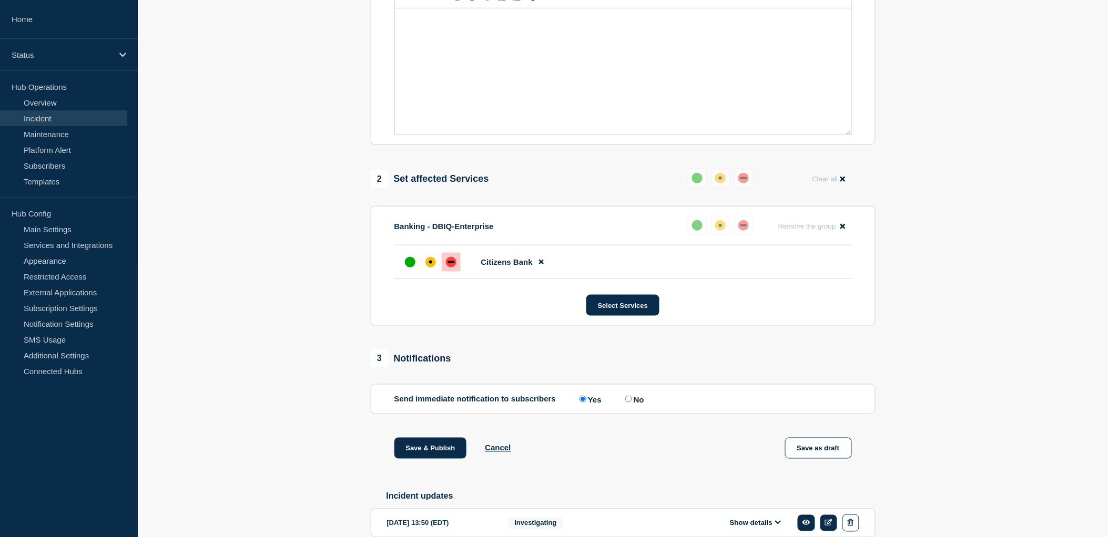
scroll to position [292, 0]
click at [432, 267] on div "affected" at bounding box center [430, 262] width 11 height 11
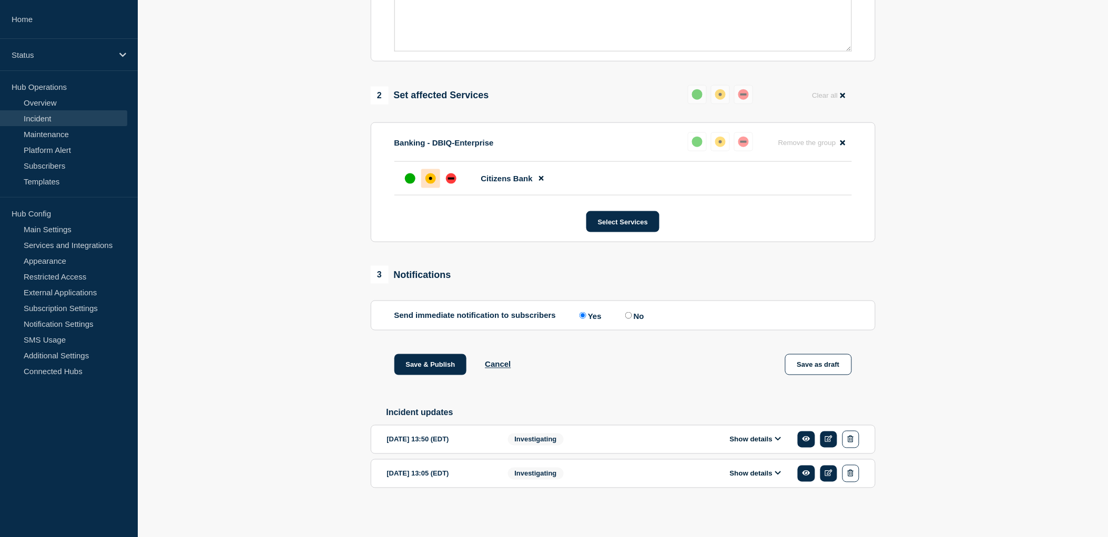
scroll to position [387, 0]
click at [774, 442] on button "Show details" at bounding box center [755, 439] width 58 height 9
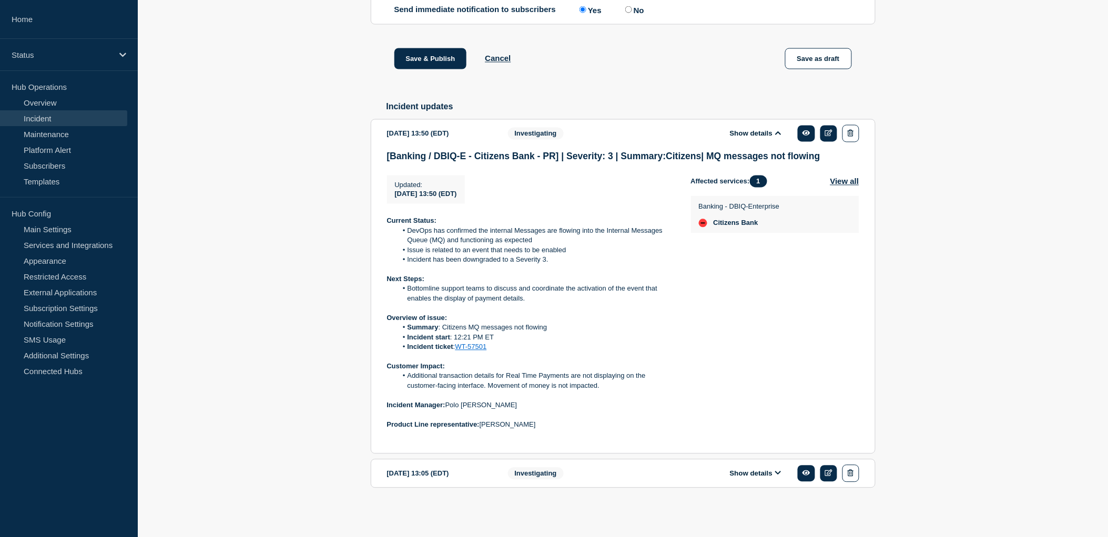
scroll to position [694, 0]
drag, startPoint x: 546, startPoint y: 428, endPoint x: 383, endPoint y: 214, distance: 269.4
click at [383, 214] on section "2025-08-10 13:50 (EDT) Show details Investigating [Banking / DBIQ-E - Citizens …" at bounding box center [623, 286] width 505 height 335
drag, startPoint x: 383, startPoint y: 214, endPoint x: 476, endPoint y: 239, distance: 96.8
copy div "Current Status: DevOps has confirmed the internal Messages are flowing into the…"
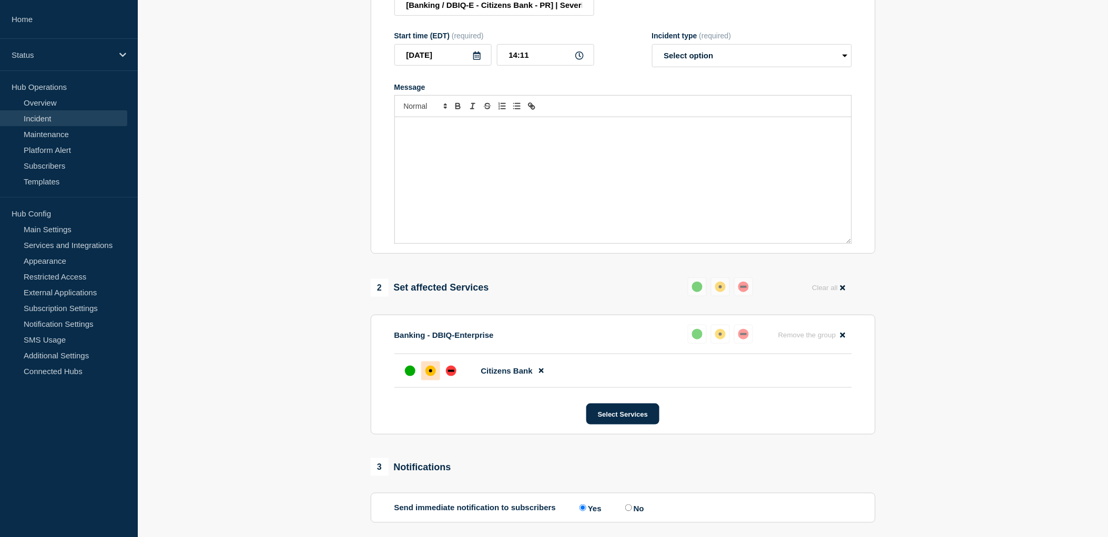
scroll to position [110, 0]
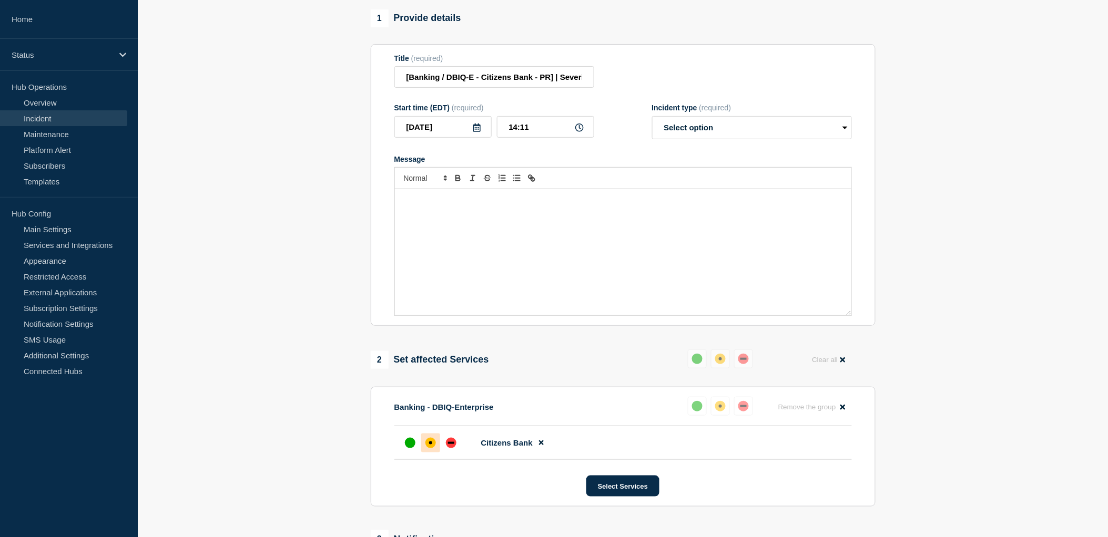
click at [470, 166] on form "Title (required) [Banking / DBIQ-E - Citizens Bank - PR] | Severity: 3 | Summar…" at bounding box center [622, 185] width 457 height 262
click at [473, 242] on div "Message" at bounding box center [623, 252] width 456 height 126
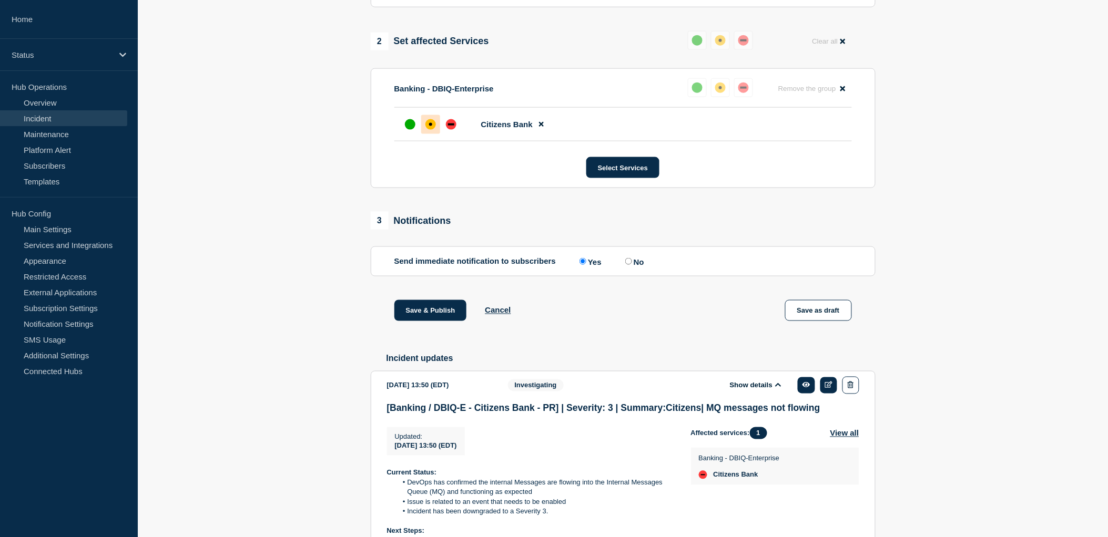
scroll to position [285, 0]
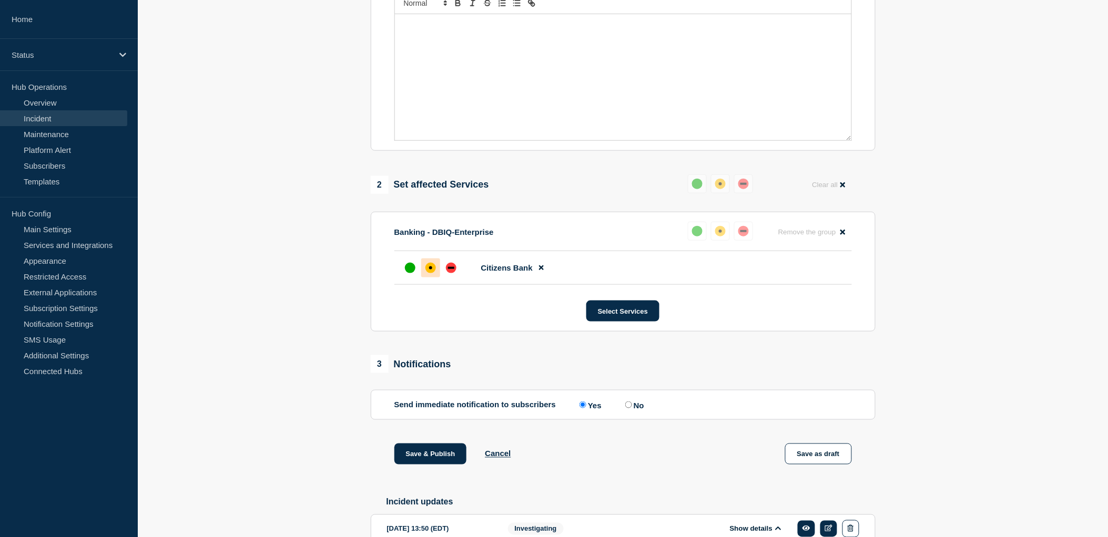
click at [454, 67] on div "Message" at bounding box center [623, 77] width 456 height 126
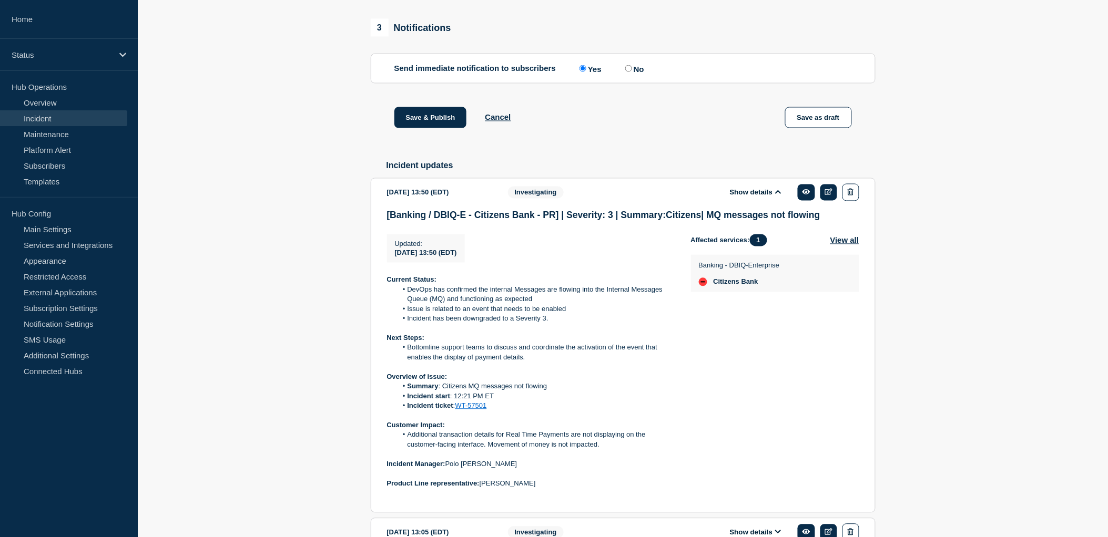
scroll to position [694, 0]
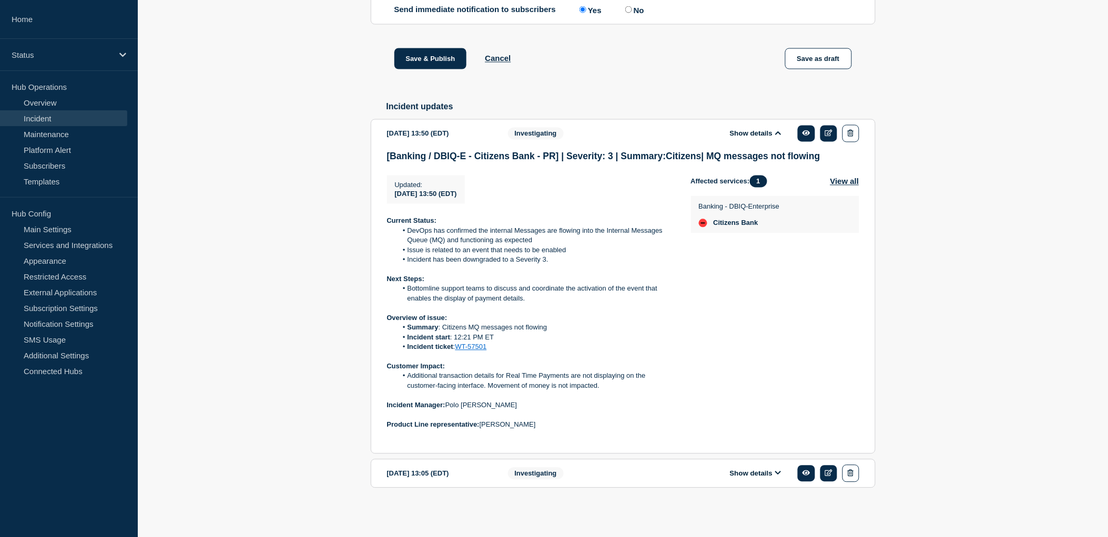
drag, startPoint x: 544, startPoint y: 424, endPoint x: 376, endPoint y: 218, distance: 265.3
click at [376, 218] on section "2025-08-10 13:50 (EDT) Show details Investigating [Banking / DBIQ-E - Citizens …" at bounding box center [623, 286] width 505 height 335
drag, startPoint x: 538, startPoint y: 427, endPoint x: 379, endPoint y: 217, distance: 263.5
click at [379, 217] on section "2025-08-10 13:50 (EDT) Show details Investigating [Banking / DBIQ-E - Citizens …" at bounding box center [623, 286] width 505 height 335
copy div "Current Status: DevOps has confirmed the internal Messages are flowing into the…"
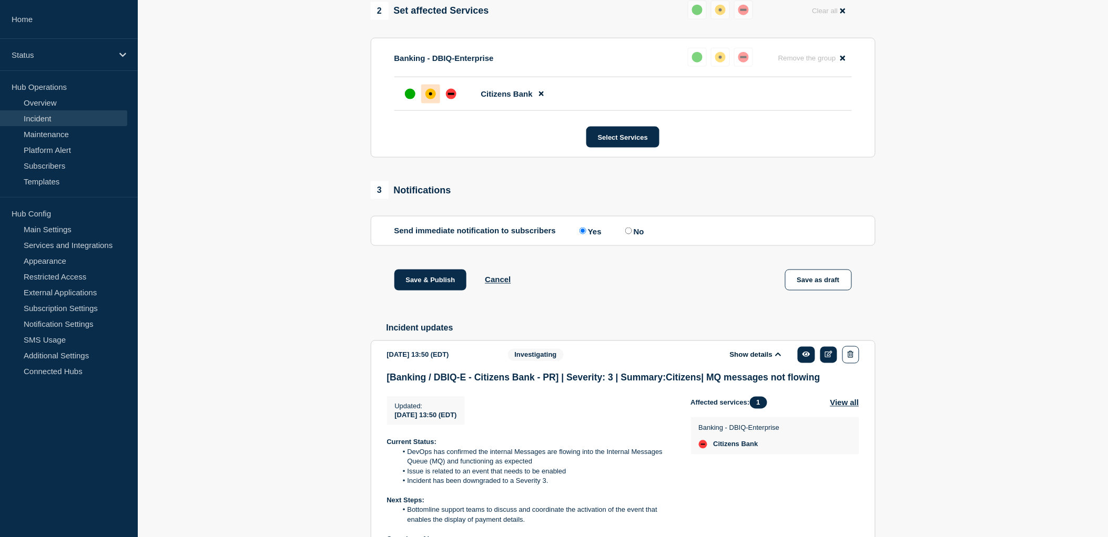
scroll to position [285, 0]
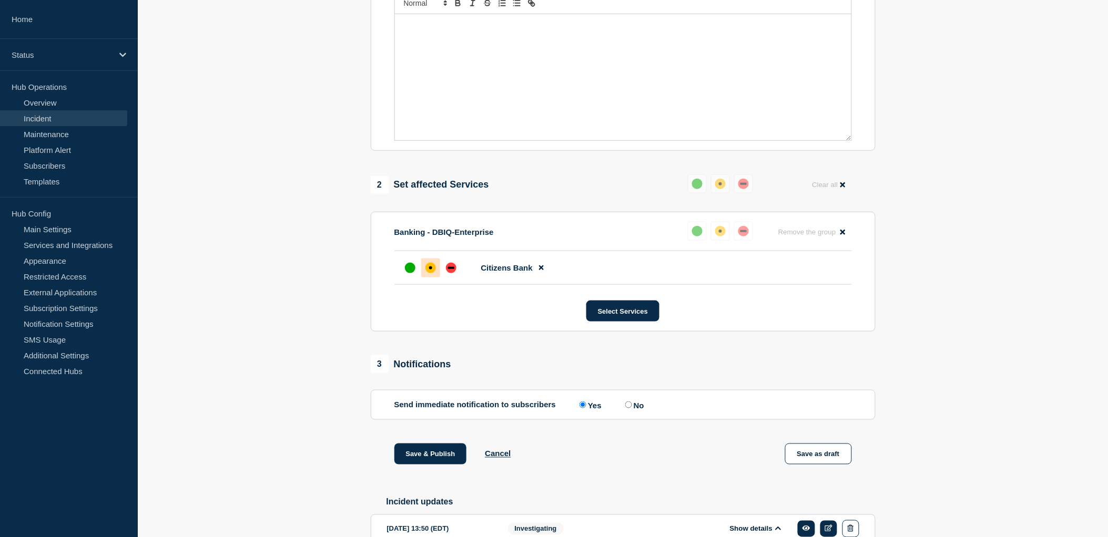
click at [456, 64] on div "Message" at bounding box center [623, 77] width 456 height 126
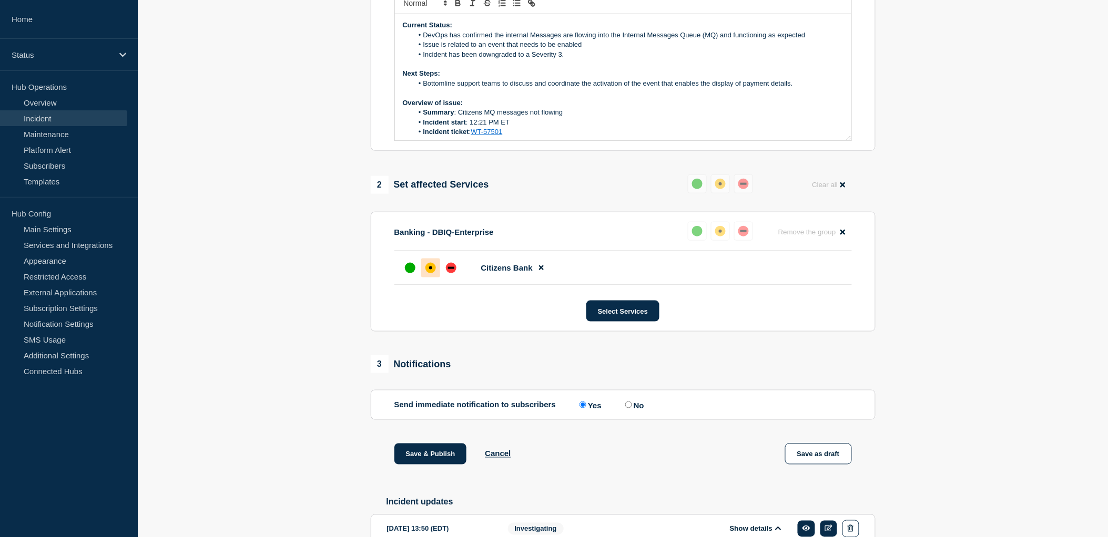
scroll to position [72, 0]
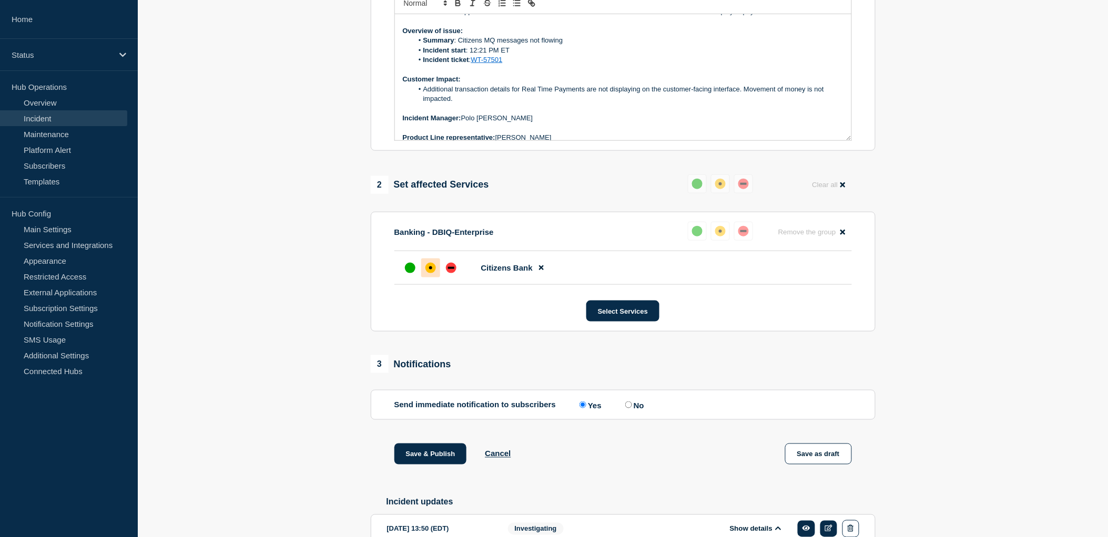
click at [618, 190] on div "2 Set affected Services Reset Clear all" at bounding box center [623, 185] width 505 height 21
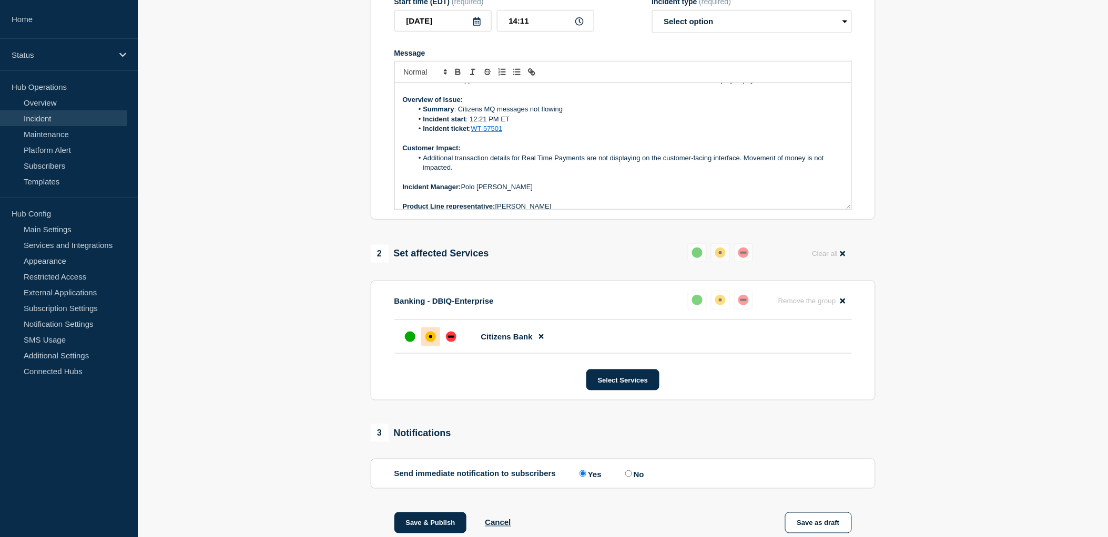
scroll to position [52, 0]
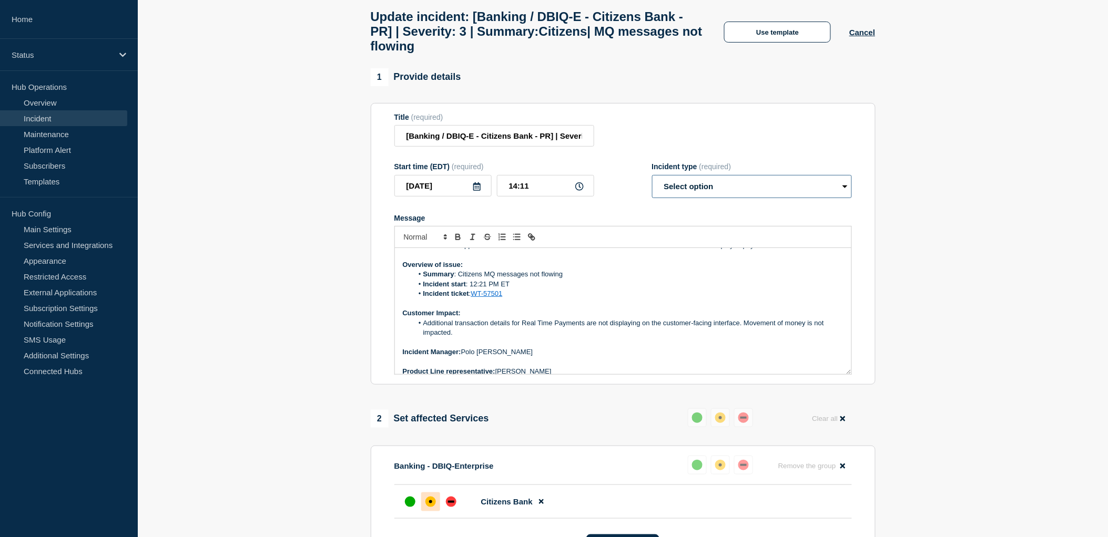
click at [769, 198] on select "Select option Investigating Identified Monitoring Resolved" at bounding box center [752, 186] width 200 height 23
select select "identified"
click at [652, 184] on select "Select option Investigating Identified Monitoring Resolved" at bounding box center [752, 186] width 200 height 23
click at [586, 357] on p "Incident Manager: Polo Maramba" at bounding box center [623, 351] width 441 height 9
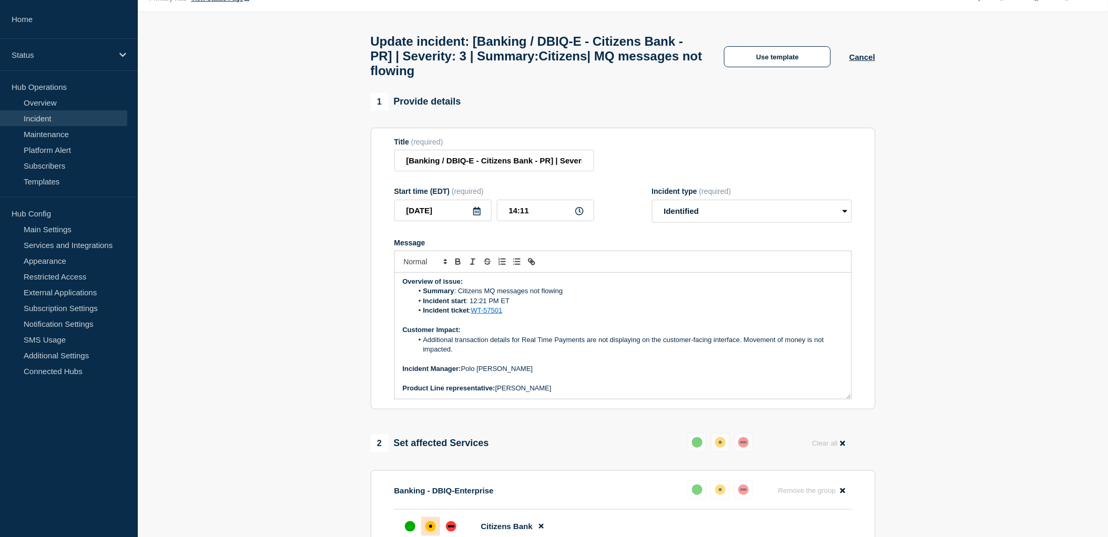
scroll to position [0, 0]
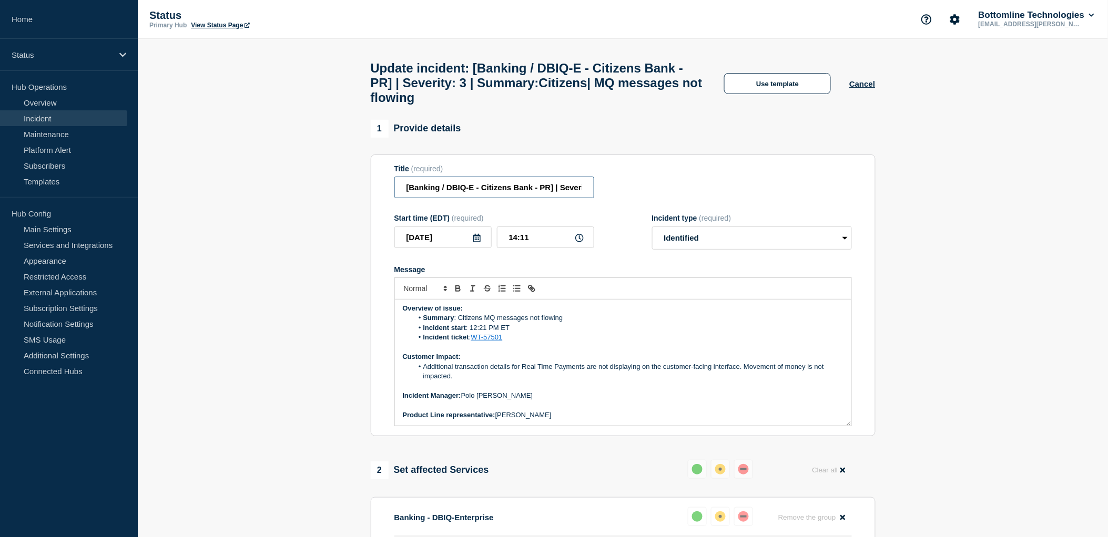
click at [508, 195] on input "[Banking / DBIQ-E - Citizens Bank - PR] | Severity: 3 | Summary:Citizens| MQ me…" at bounding box center [494, 188] width 200 height 22
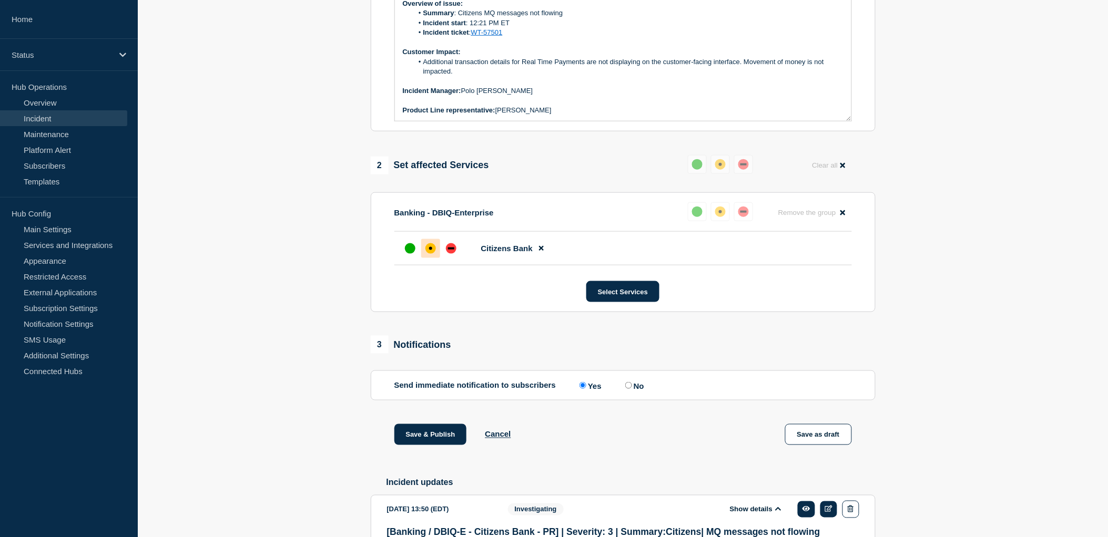
scroll to position [408, 0]
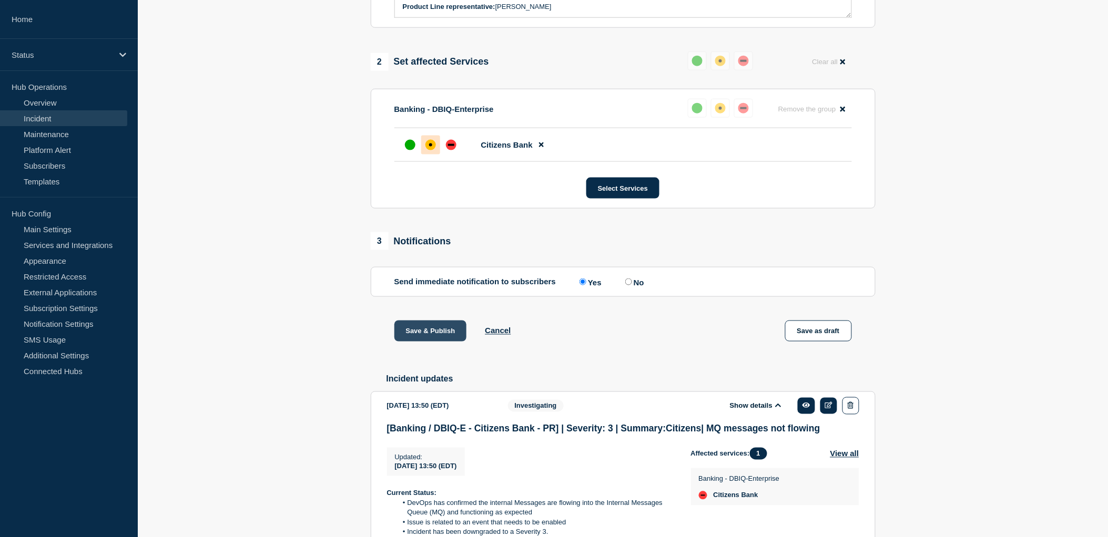
click at [434, 339] on button "Save & Publish" at bounding box center [430, 331] width 73 height 21
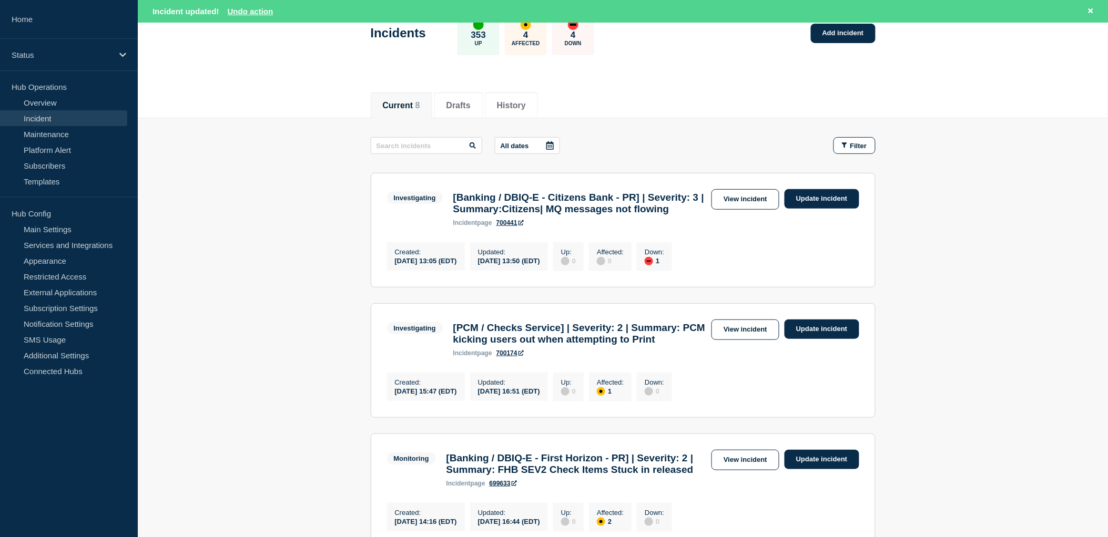
scroll to position [233, 0]
